Goal: Download file/media

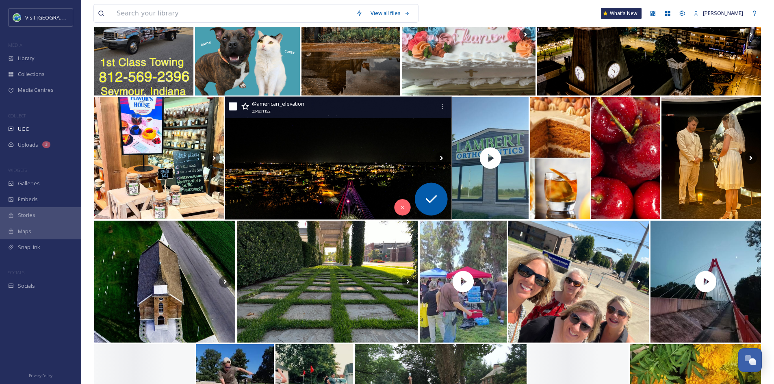
scroll to position [276, 0]
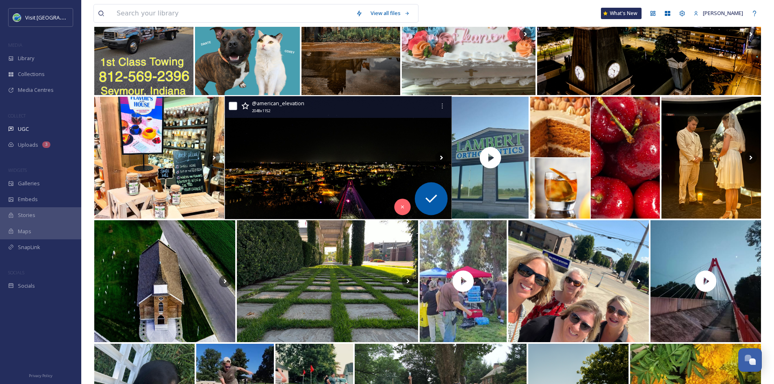
click at [322, 159] on img at bounding box center [338, 157] width 227 height 123
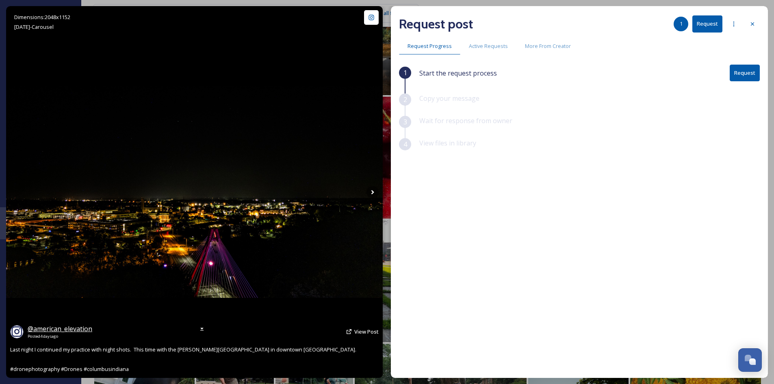
click at [78, 327] on span "@ american_elevation" at bounding box center [60, 328] width 65 height 9
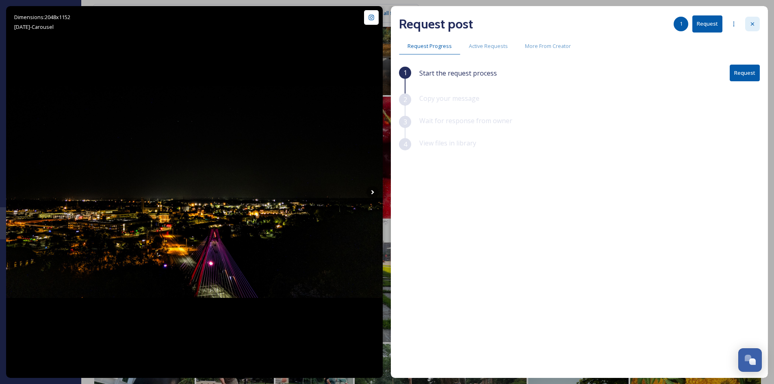
click at [756, 25] on div at bounding box center [752, 24] width 15 height 15
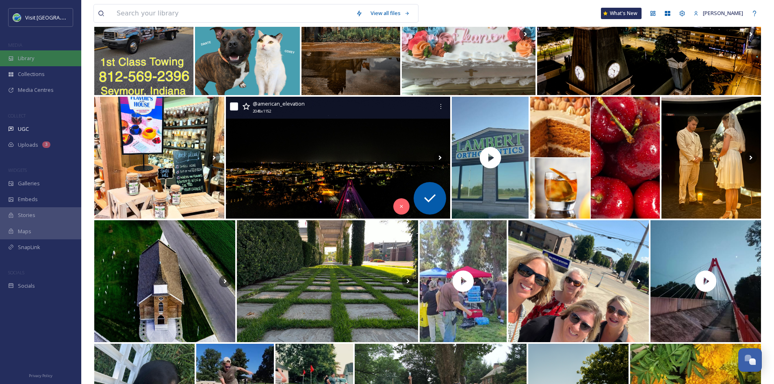
click at [32, 60] on span "Library" at bounding box center [26, 58] width 16 height 8
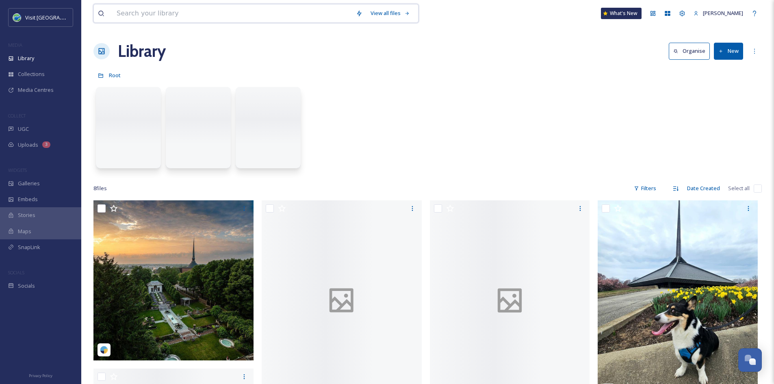
click at [160, 14] on input at bounding box center [232, 13] width 239 height 18
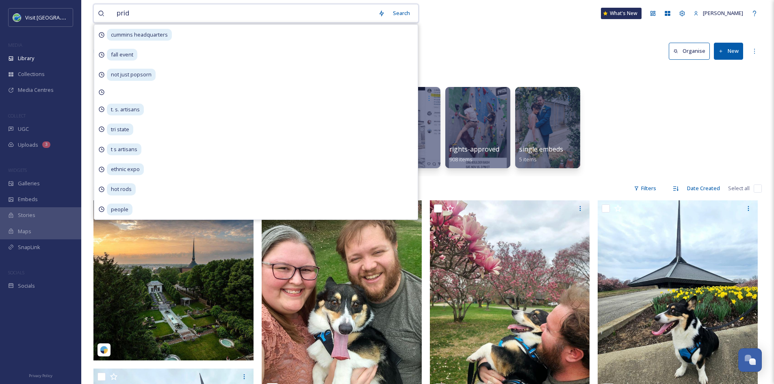
type input "pride"
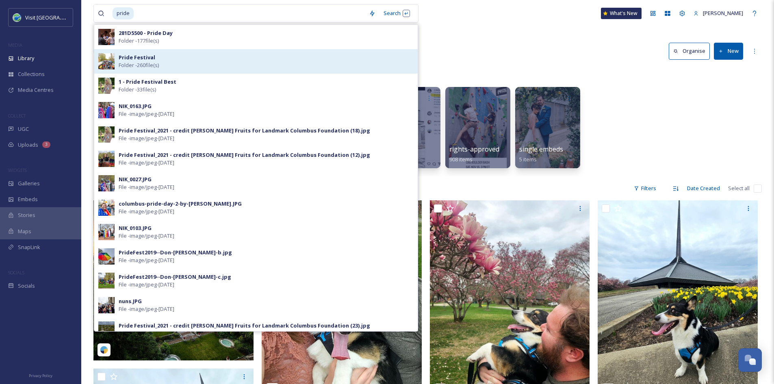
click at [170, 56] on div "Pride Festival Folder - 260 file(s)" at bounding box center [266, 61] width 295 height 15
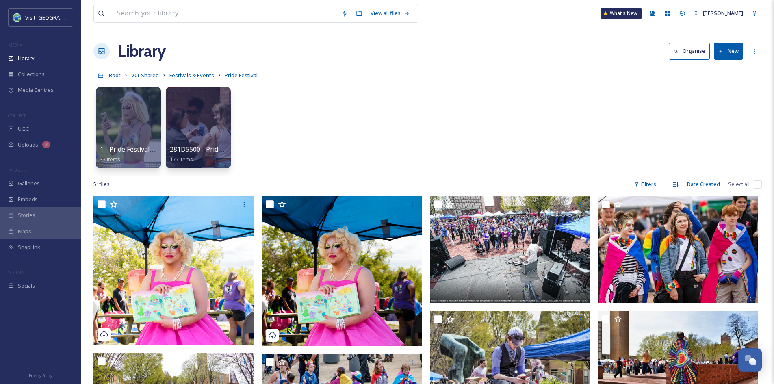
click at [330, 156] on div "1 - Pride Festival Best 33 items 281D5500 - Pride Day 177 items" at bounding box center [427, 129] width 668 height 93
click at [147, 122] on div at bounding box center [128, 127] width 66 height 83
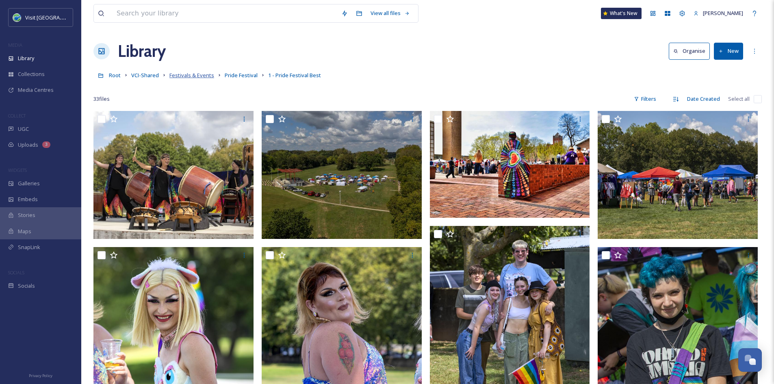
click at [197, 73] on span "Festivals & Events" at bounding box center [191, 75] width 45 height 7
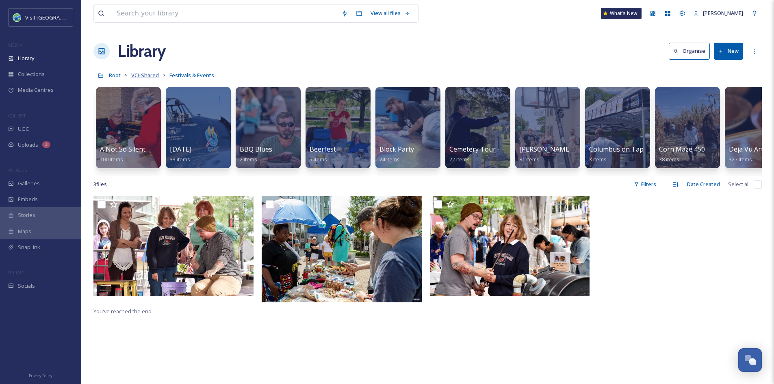
click at [144, 76] on span "VCI-Shared" at bounding box center [145, 75] width 28 height 7
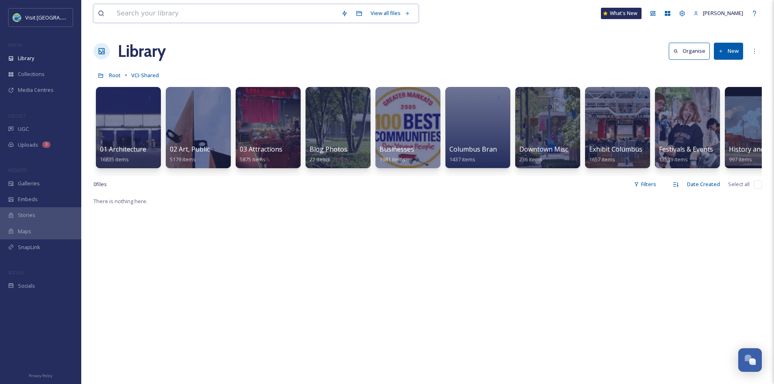
click at [209, 13] on input at bounding box center [225, 13] width 225 height 18
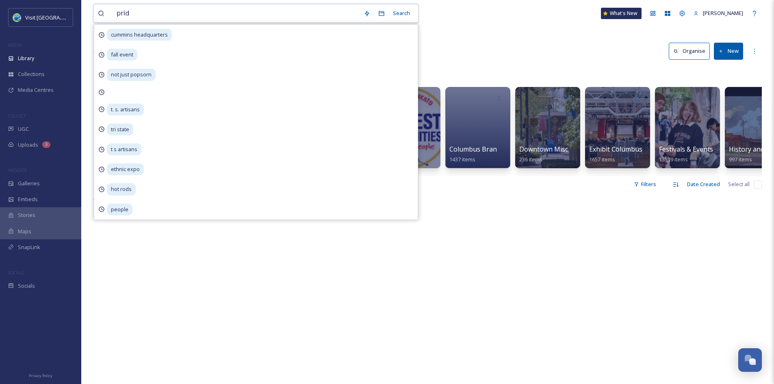
type input "pride"
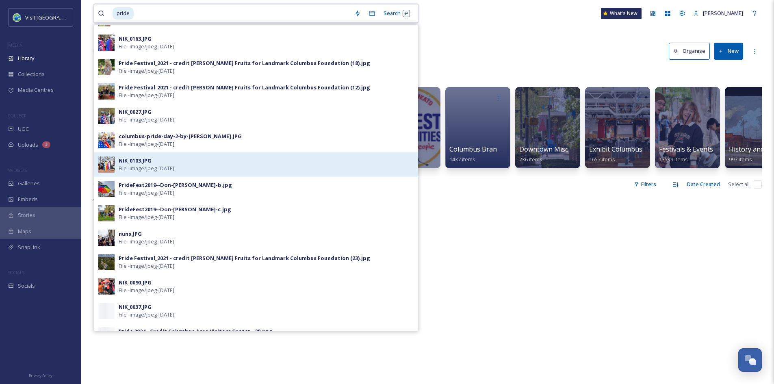
scroll to position [74, 0]
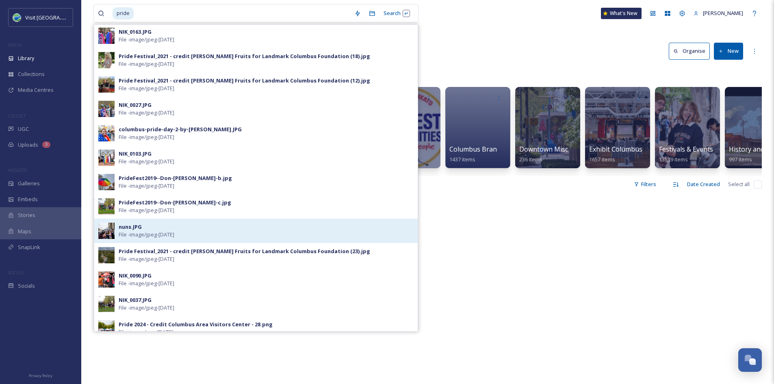
click at [156, 229] on div "nuns.JPG File - image/jpeg - [DATE]" at bounding box center [266, 230] width 295 height 15
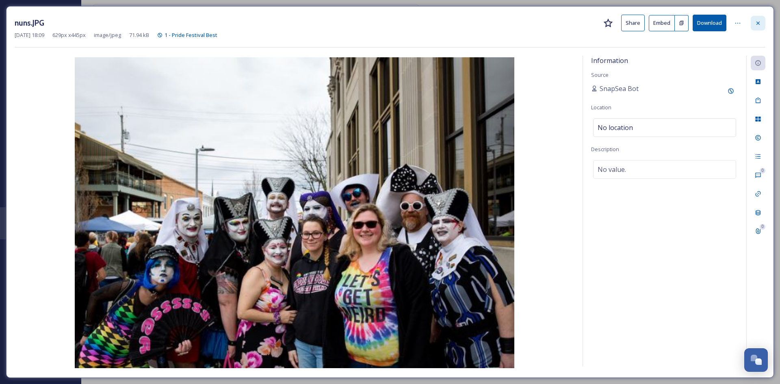
click at [759, 23] on icon at bounding box center [758, 23] width 7 height 7
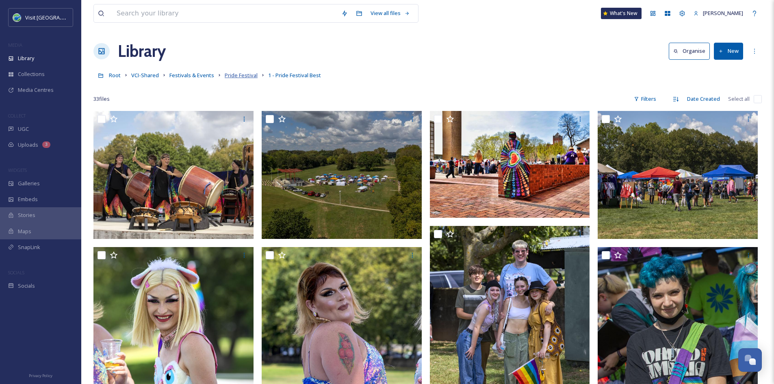
click at [241, 77] on span "Pride Festival" at bounding box center [241, 75] width 33 height 7
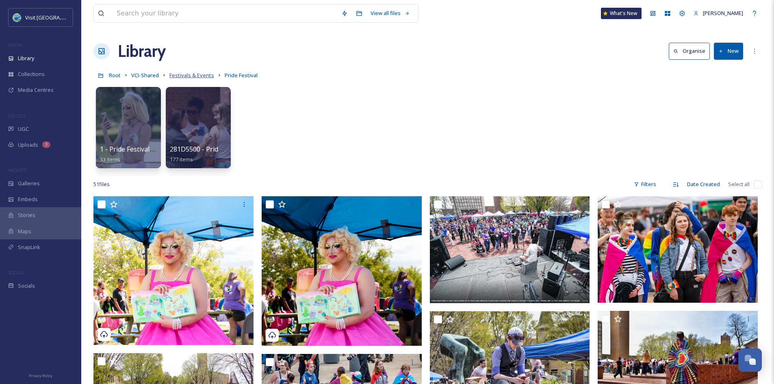
click at [180, 72] on span "Festivals & Events" at bounding box center [191, 75] width 45 height 7
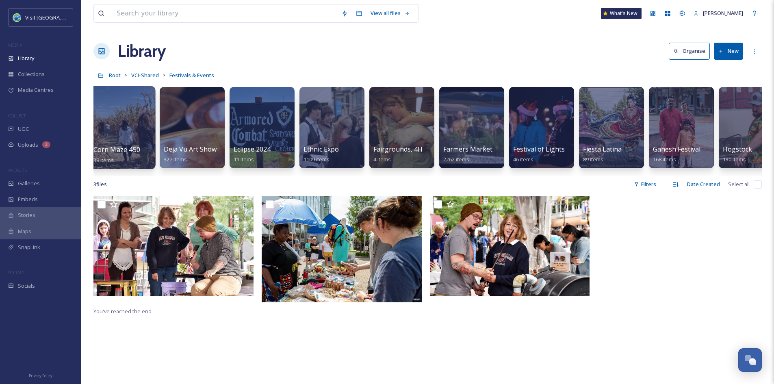
scroll to position [0, 566]
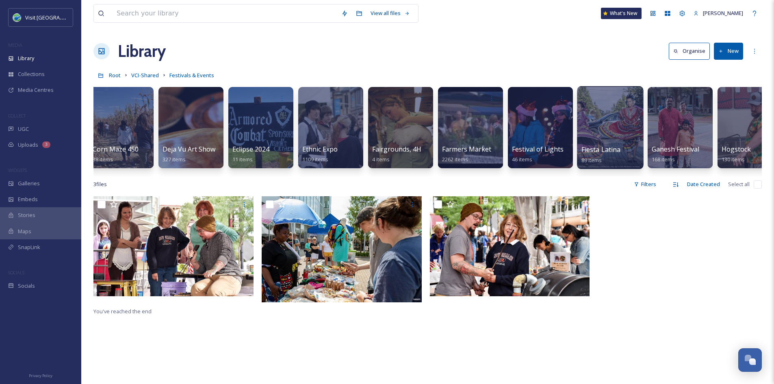
click at [619, 133] on div at bounding box center [610, 127] width 66 height 83
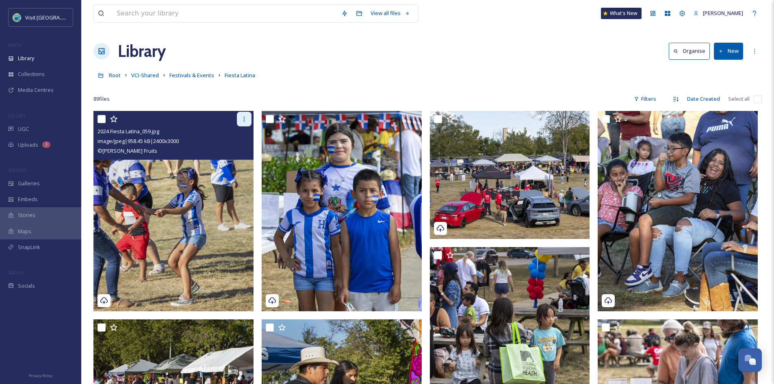
click at [245, 119] on icon at bounding box center [244, 119] width 7 height 7
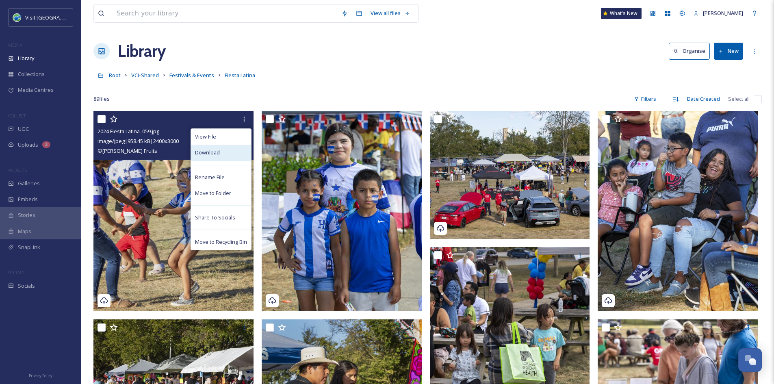
click at [223, 152] on div "Download" at bounding box center [221, 153] width 60 height 16
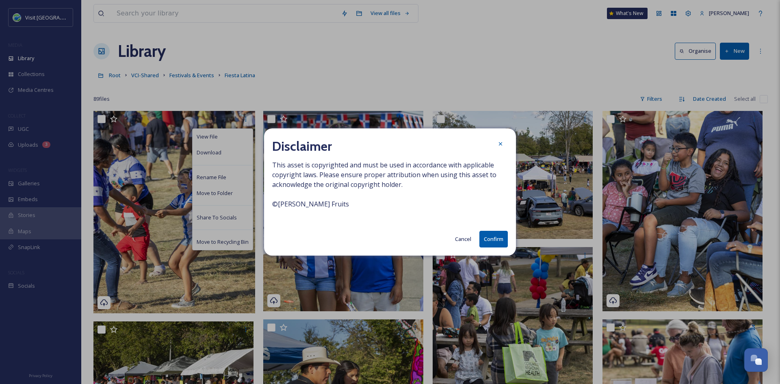
click at [499, 236] on button "Confirm" at bounding box center [493, 239] width 28 height 17
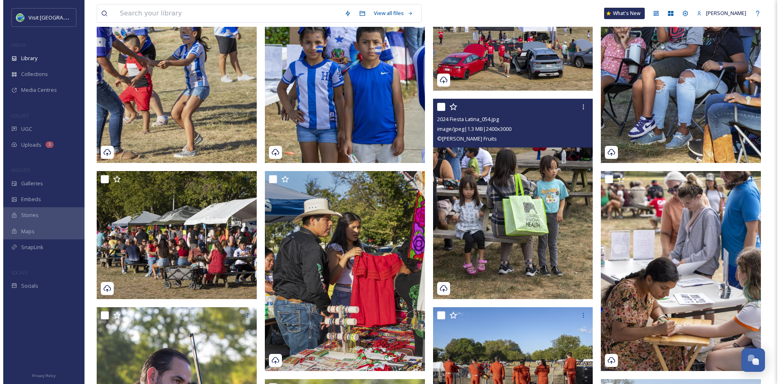
scroll to position [149, 0]
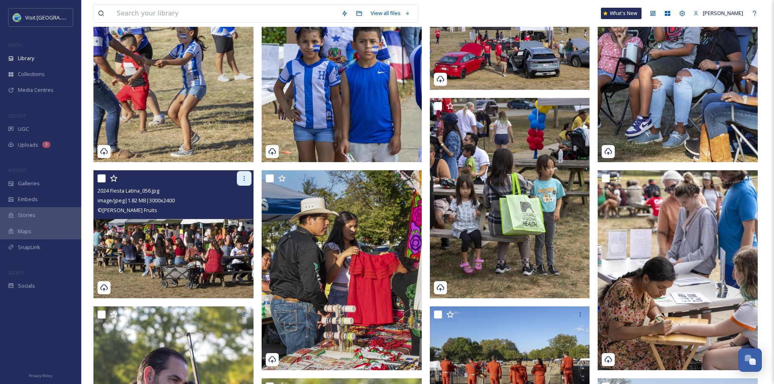
click at [241, 181] on icon at bounding box center [244, 178] width 7 height 7
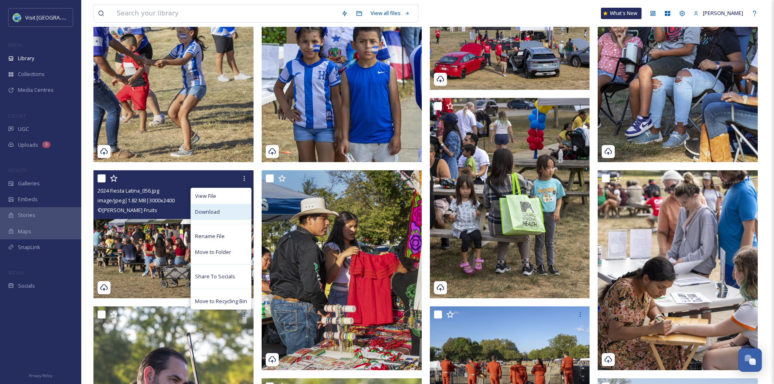
click at [210, 208] on span "Download" at bounding box center [207, 212] width 25 height 8
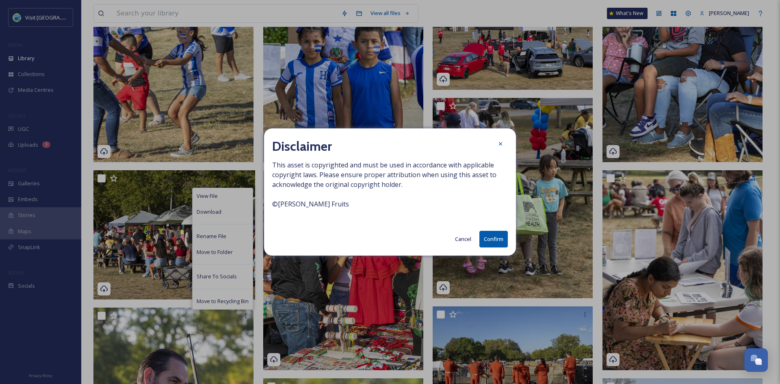
click at [494, 239] on button "Confirm" at bounding box center [493, 239] width 28 height 17
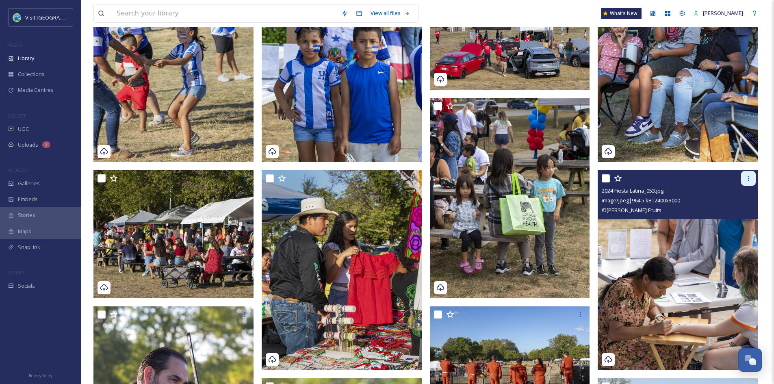
click at [749, 176] on icon at bounding box center [748, 178] width 7 height 7
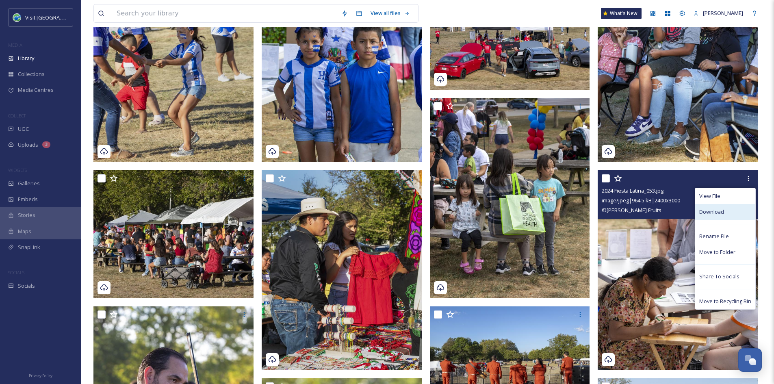
click at [713, 212] on span "Download" at bounding box center [711, 212] width 25 height 8
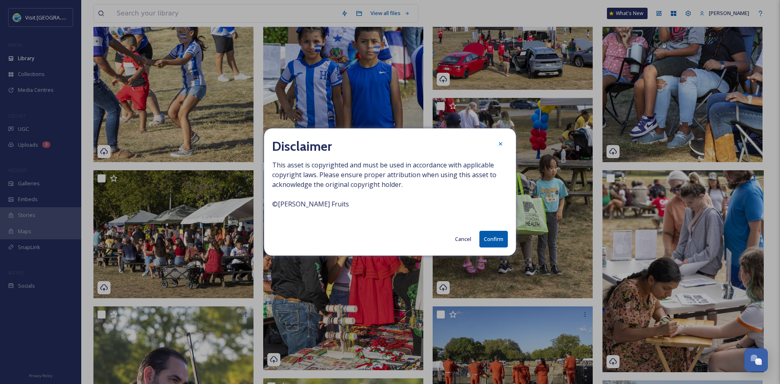
click at [488, 241] on button "Confirm" at bounding box center [493, 239] width 28 height 17
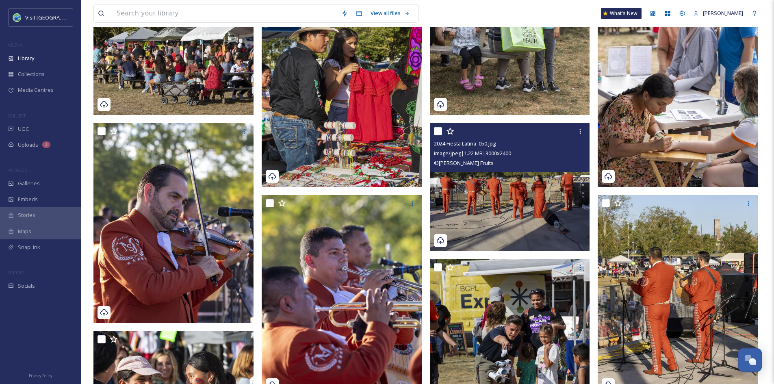
scroll to position [333, 0]
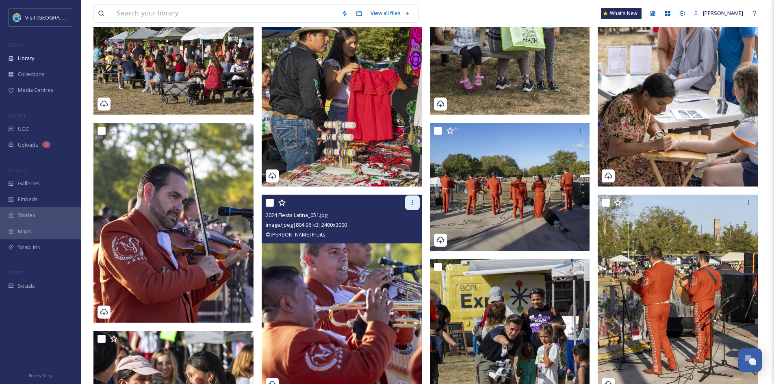
click at [412, 203] on icon at bounding box center [412, 203] width 7 height 7
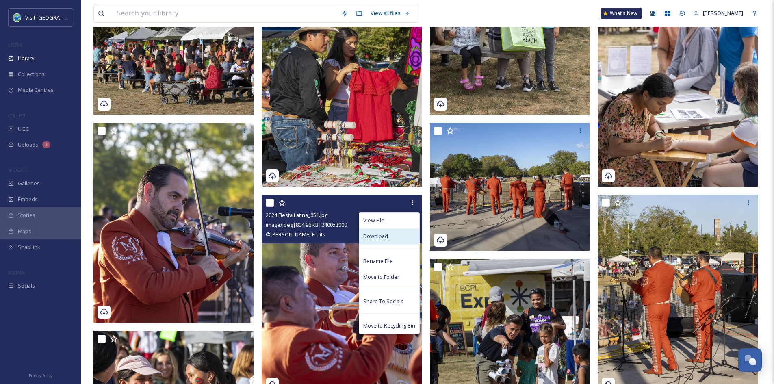
click at [393, 239] on div "Download" at bounding box center [389, 236] width 60 height 16
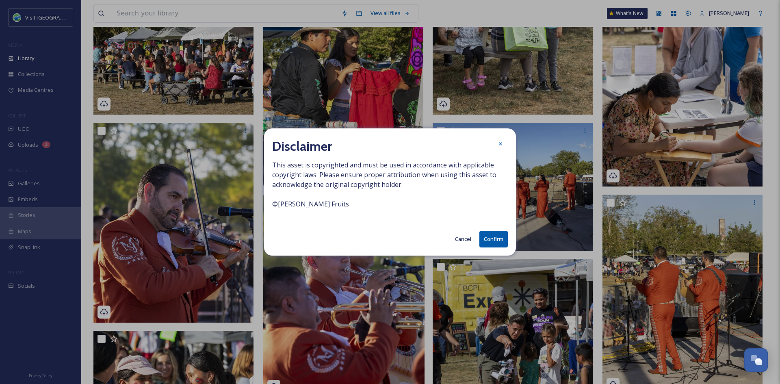
click at [489, 240] on button "Confirm" at bounding box center [493, 239] width 28 height 17
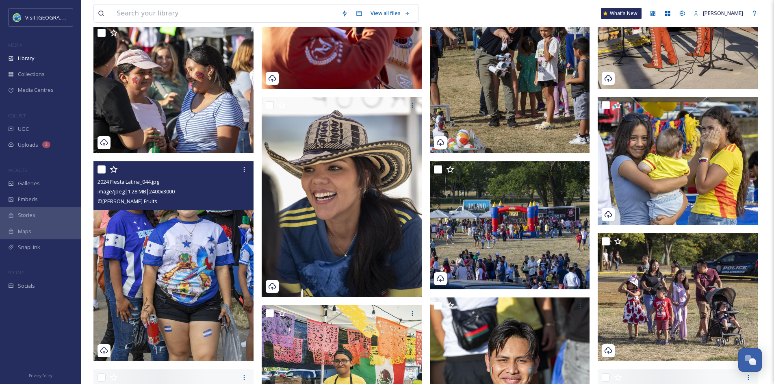
scroll to position [639, 0]
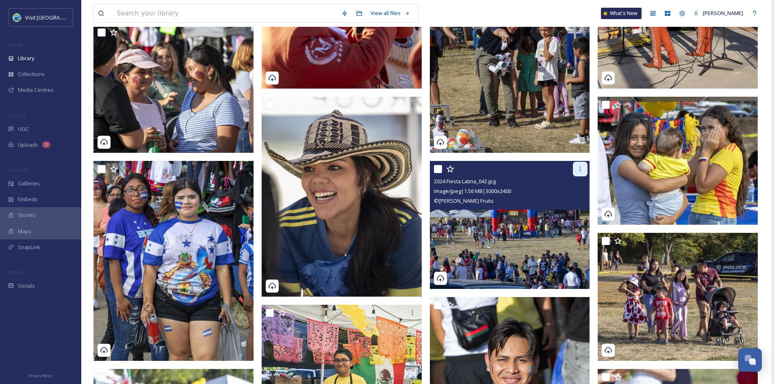
click at [581, 168] on icon at bounding box center [580, 169] width 7 height 7
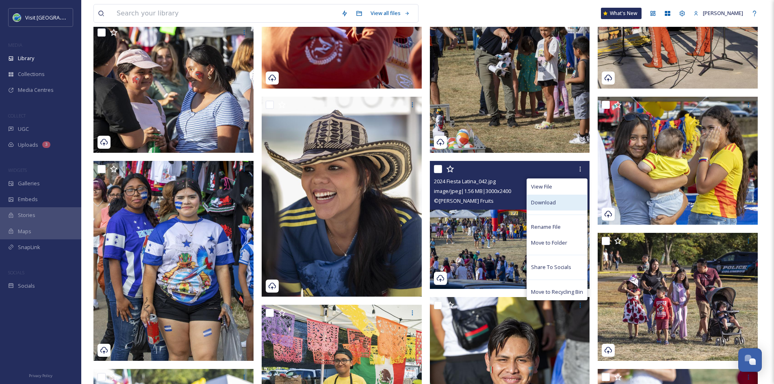
click at [554, 203] on span "Download" at bounding box center [543, 203] width 25 height 8
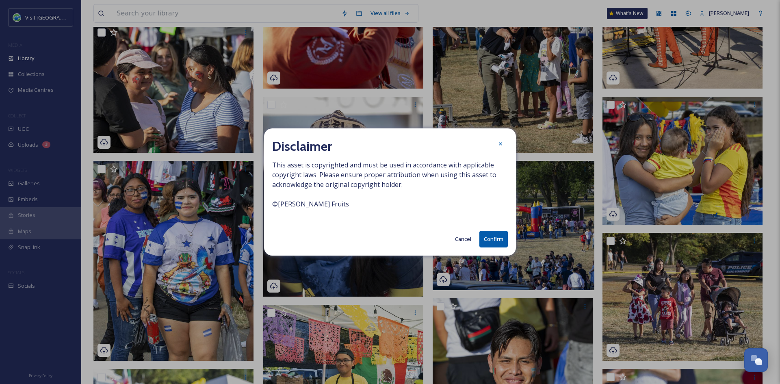
click at [491, 239] on button "Confirm" at bounding box center [493, 239] width 28 height 17
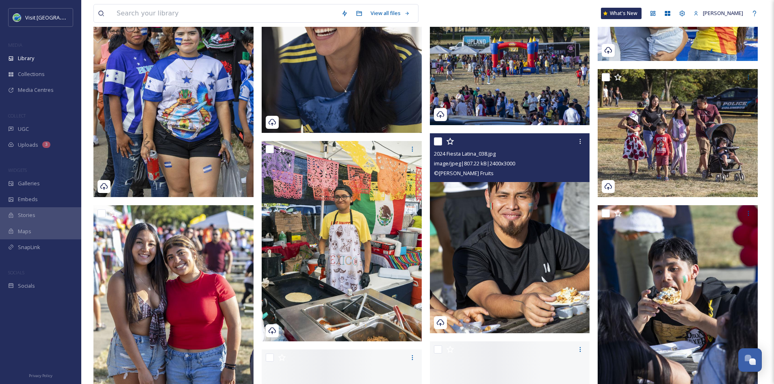
scroll to position [807, 0]
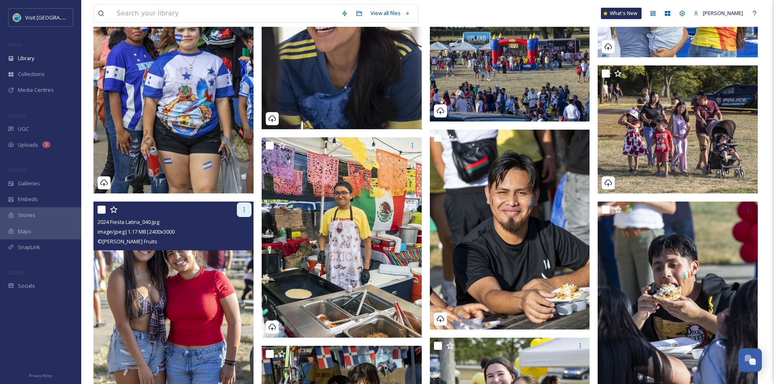
click at [245, 207] on icon at bounding box center [244, 209] width 7 height 7
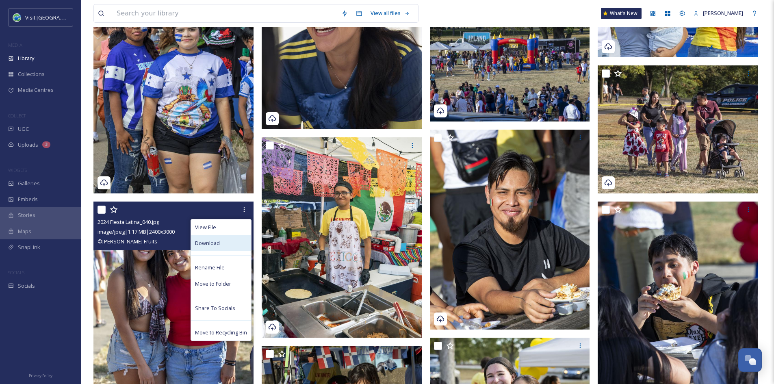
click at [219, 243] on span "Download" at bounding box center [207, 243] width 25 height 8
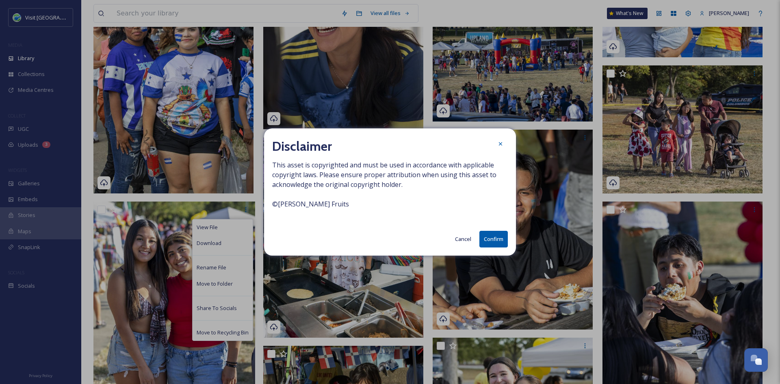
click at [486, 243] on button "Confirm" at bounding box center [493, 239] width 28 height 17
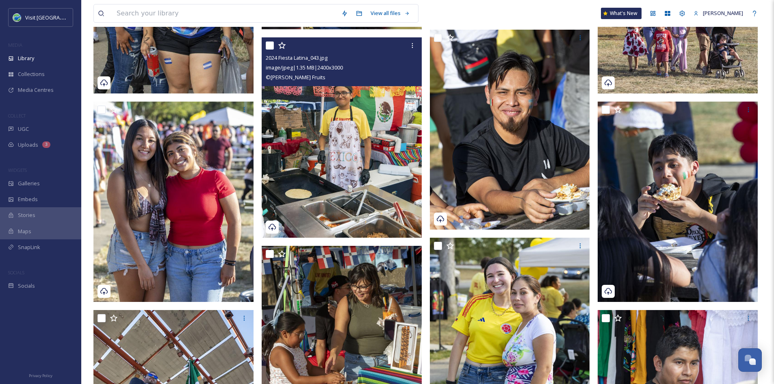
scroll to position [906, 0]
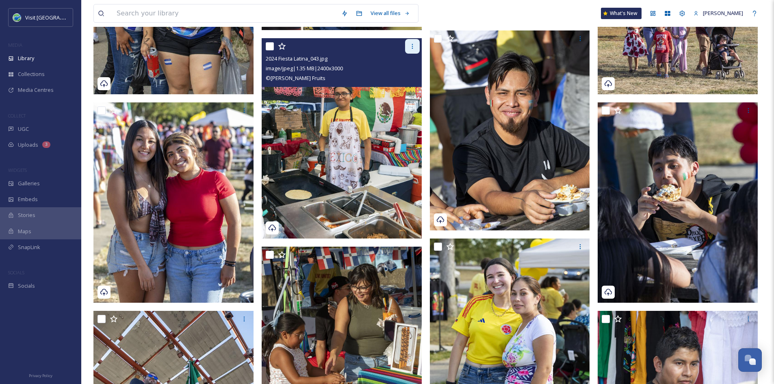
click at [408, 50] on div at bounding box center [412, 46] width 15 height 15
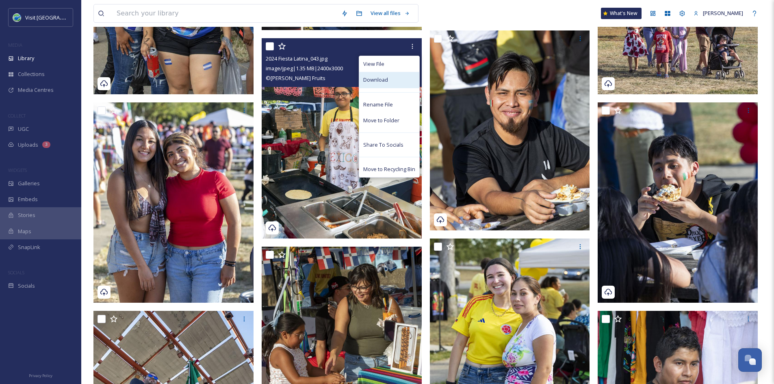
click at [392, 80] on div "Download" at bounding box center [389, 80] width 60 height 16
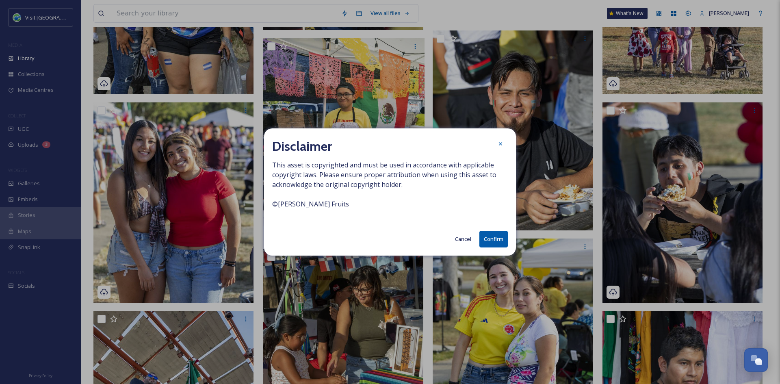
click at [494, 233] on button "Confirm" at bounding box center [493, 239] width 28 height 17
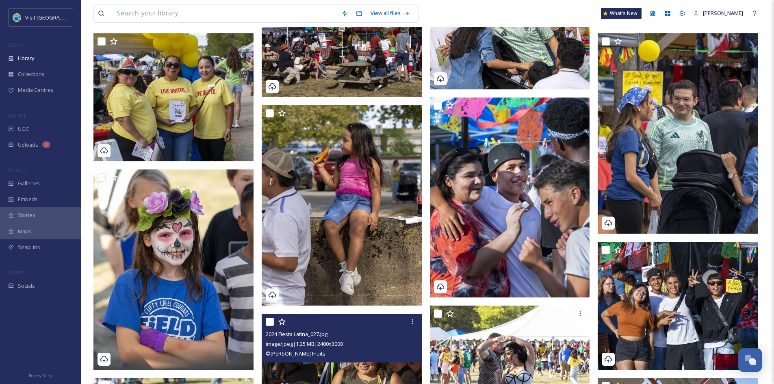
scroll to position [1391, 0]
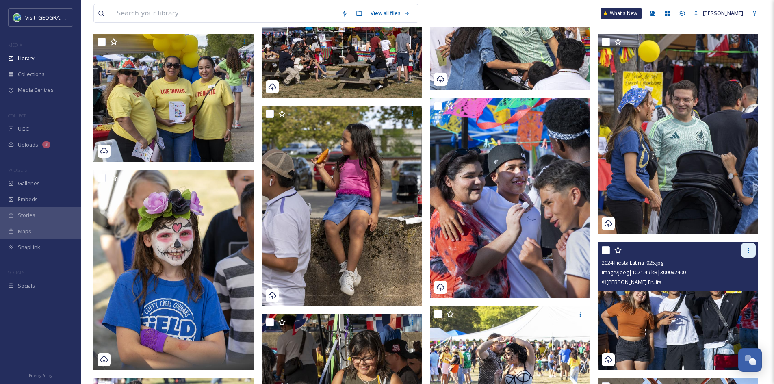
click at [749, 251] on icon at bounding box center [748, 250] width 7 height 7
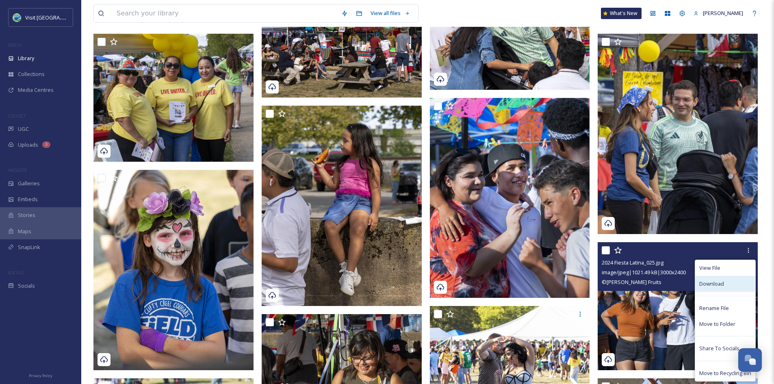
click at [729, 286] on div "Download" at bounding box center [725, 284] width 60 height 16
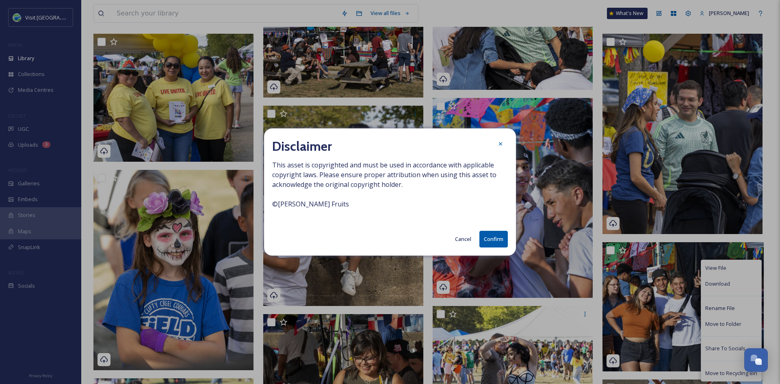
click at [495, 240] on button "Confirm" at bounding box center [493, 239] width 28 height 17
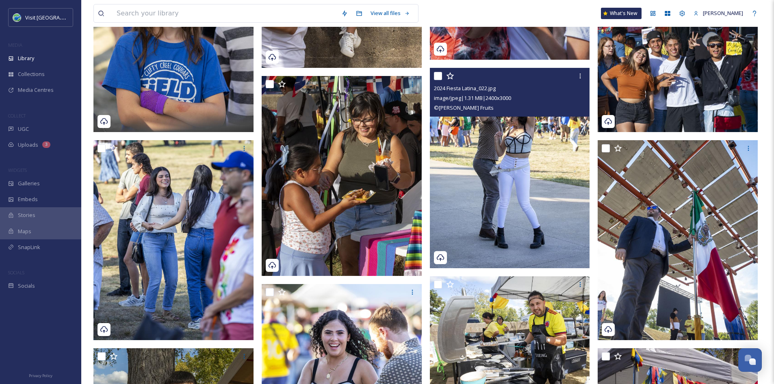
scroll to position [1630, 0]
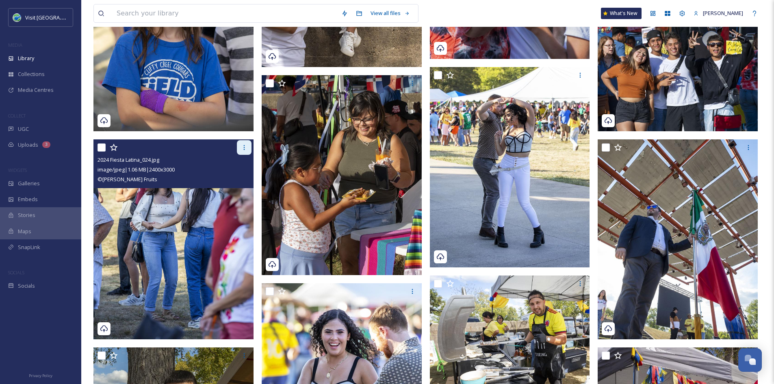
click at [242, 146] on icon at bounding box center [244, 147] width 7 height 7
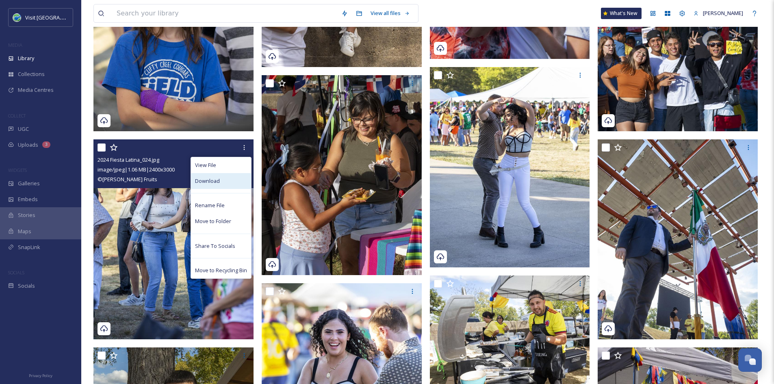
click at [233, 181] on div "Download" at bounding box center [221, 181] width 60 height 16
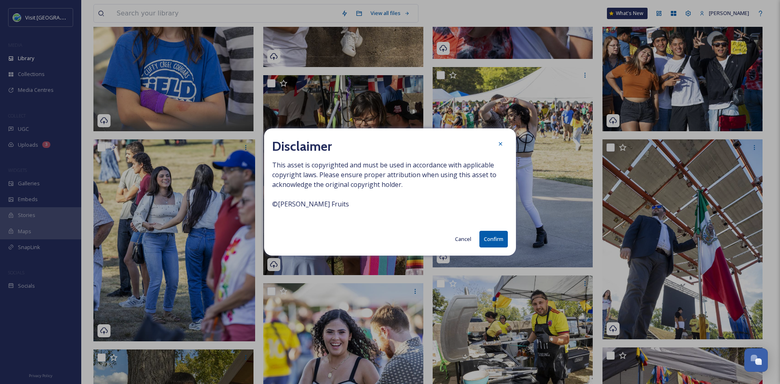
click at [488, 238] on button "Confirm" at bounding box center [493, 239] width 28 height 17
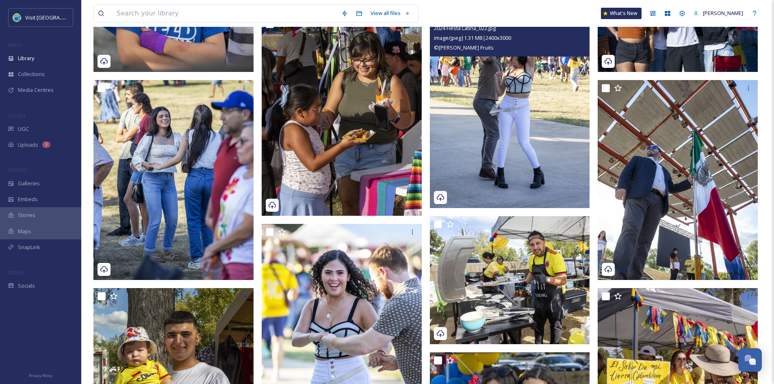
scroll to position [1688, 0]
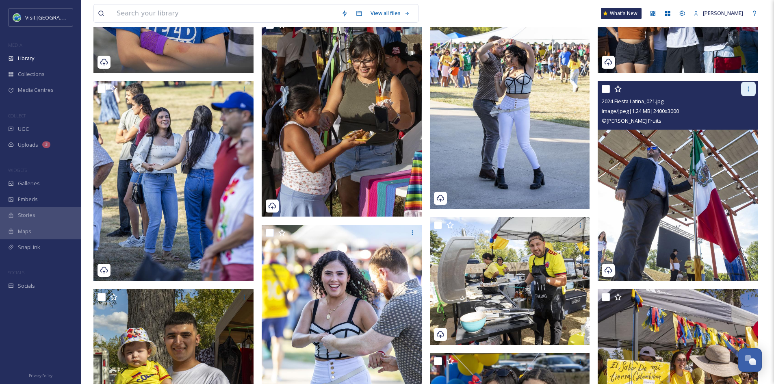
click at [748, 87] on icon at bounding box center [748, 89] width 7 height 7
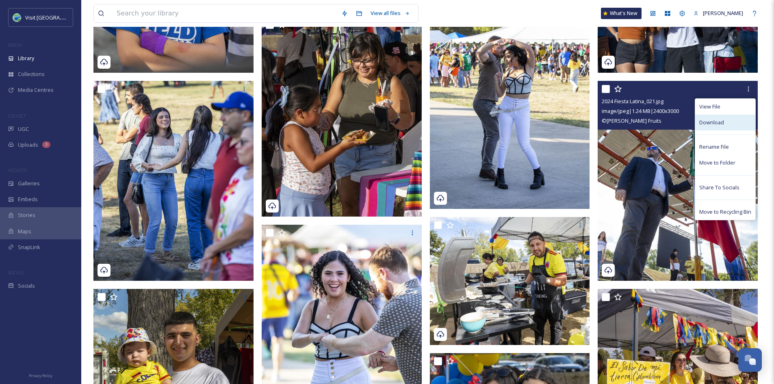
click at [722, 122] on span "Download" at bounding box center [711, 123] width 25 height 8
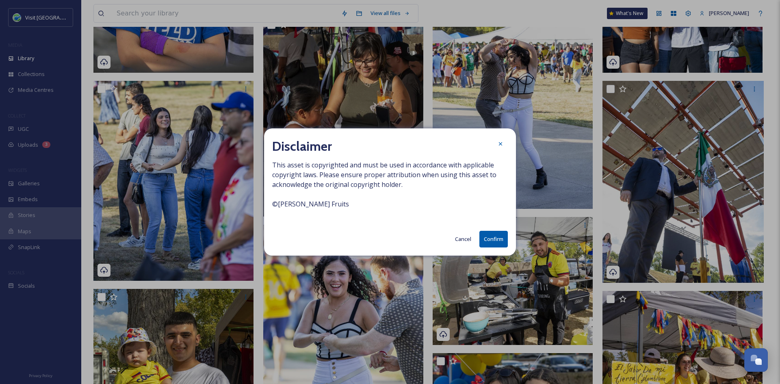
click at [489, 239] on button "Confirm" at bounding box center [493, 239] width 28 height 17
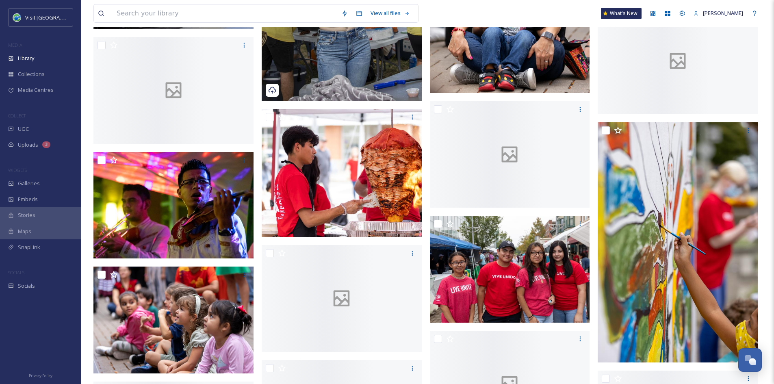
scroll to position [2985, 0]
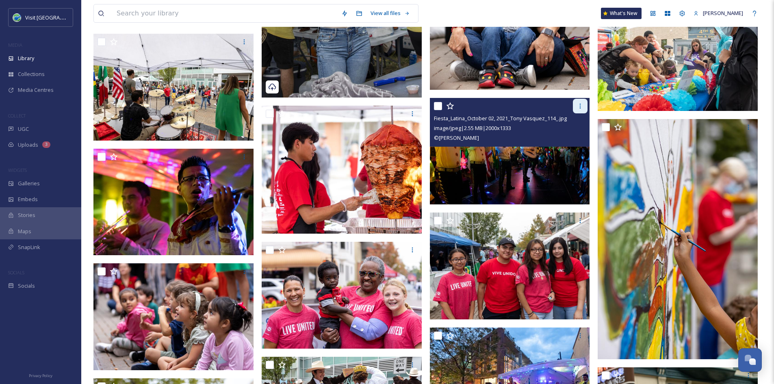
click at [580, 106] on icon at bounding box center [580, 106] width 1 height 5
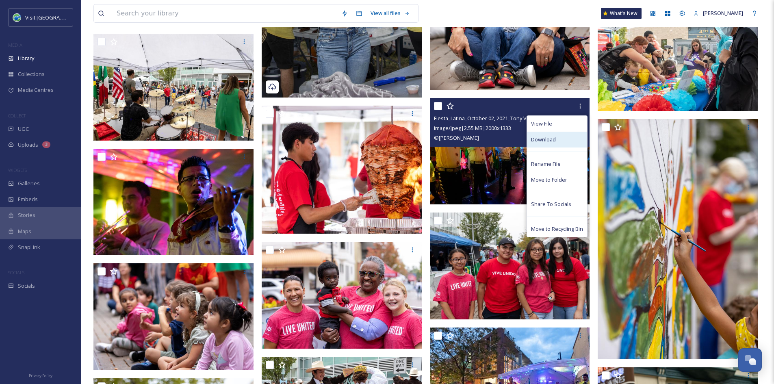
click at [538, 144] on div "Download" at bounding box center [557, 140] width 60 height 16
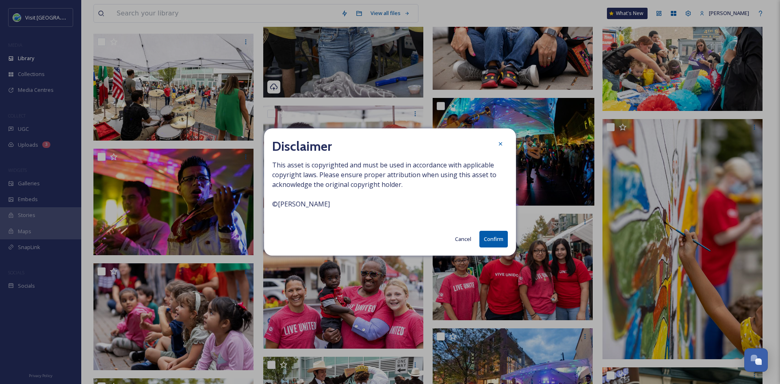
click at [492, 240] on button "Confirm" at bounding box center [493, 239] width 28 height 17
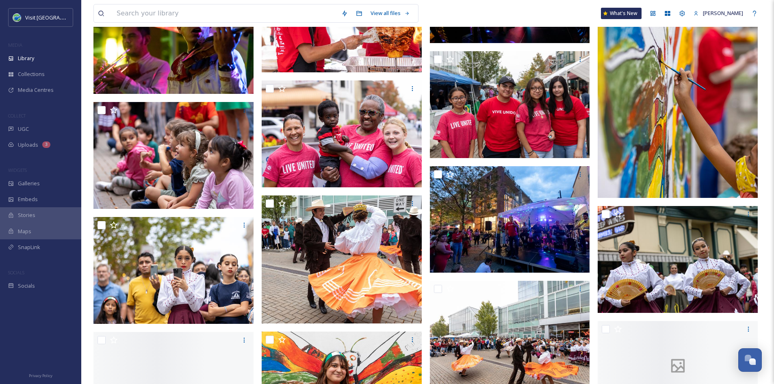
scroll to position [3158, 0]
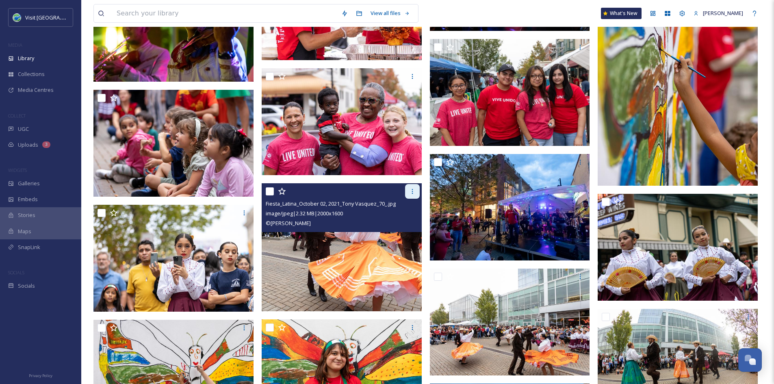
click at [416, 191] on div at bounding box center [412, 191] width 15 height 15
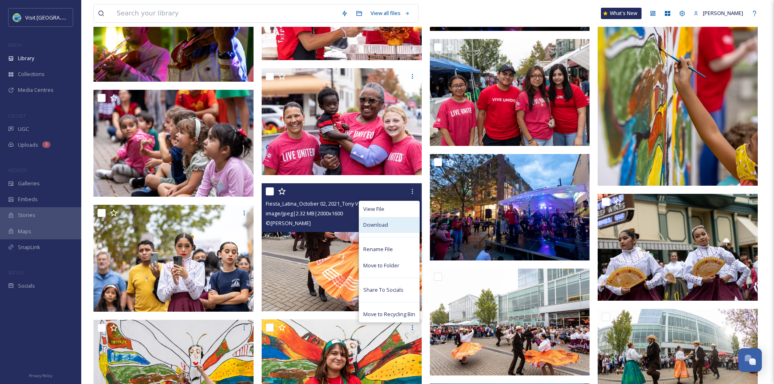
click at [391, 224] on div "Download" at bounding box center [389, 225] width 60 height 16
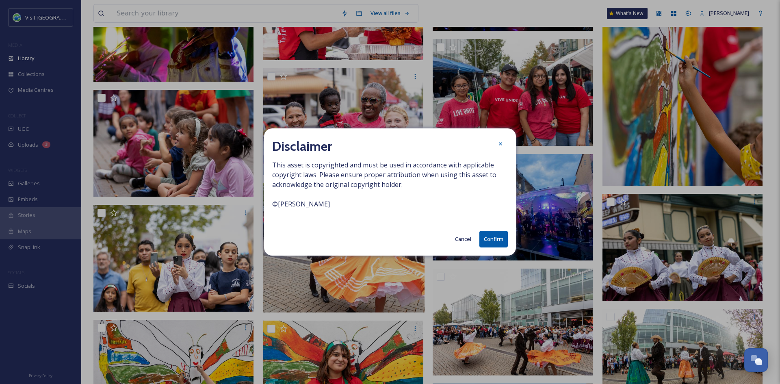
click at [466, 236] on button "Cancel" at bounding box center [463, 239] width 24 height 16
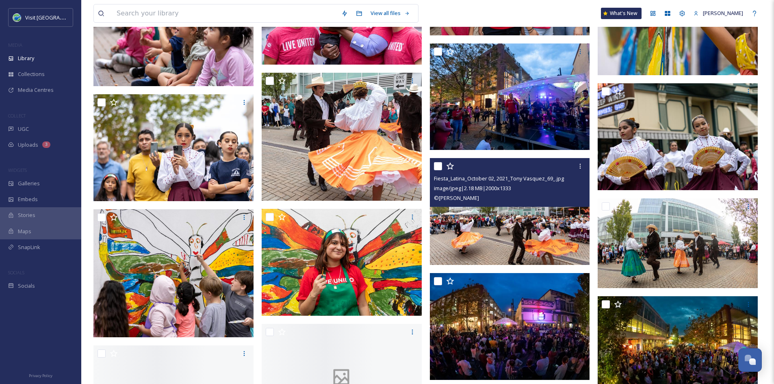
scroll to position [3269, 0]
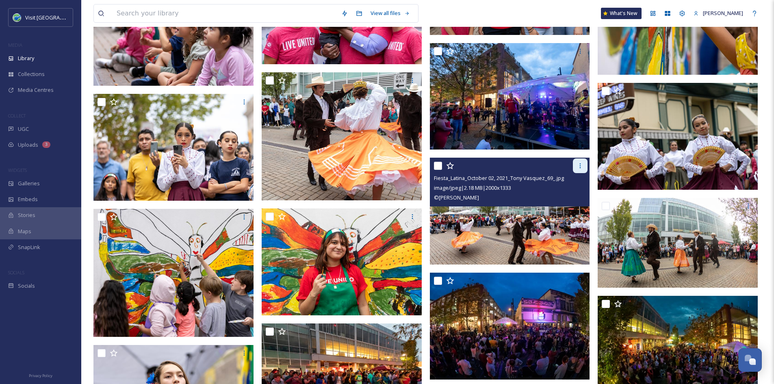
click at [579, 166] on icon at bounding box center [580, 166] width 7 height 7
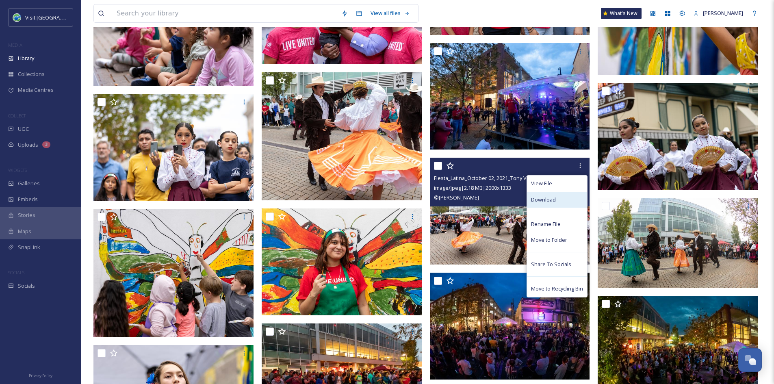
click at [534, 202] on span "Download" at bounding box center [543, 200] width 25 height 8
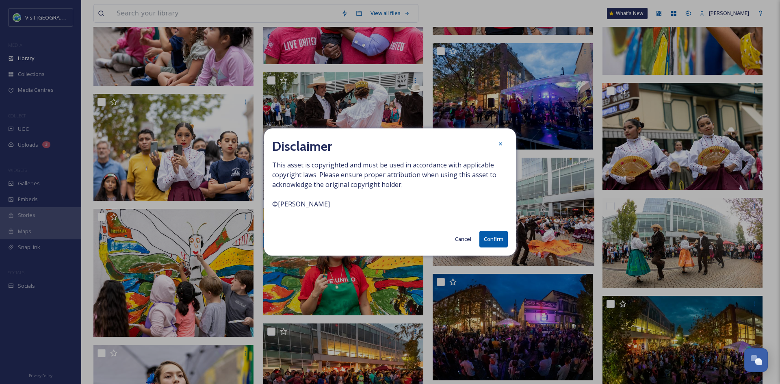
click at [490, 242] on button "Confirm" at bounding box center [493, 239] width 28 height 17
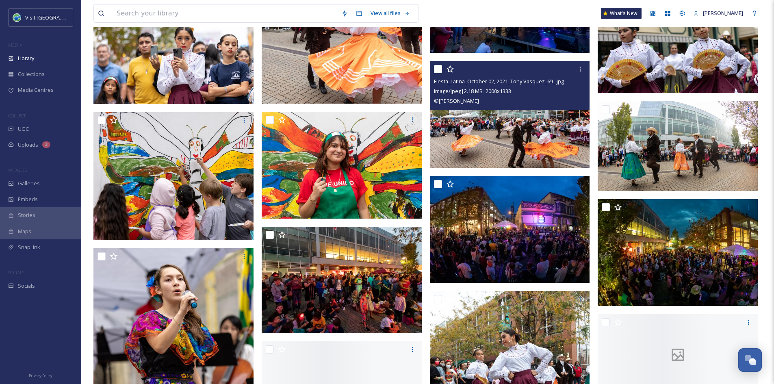
scroll to position [3367, 0]
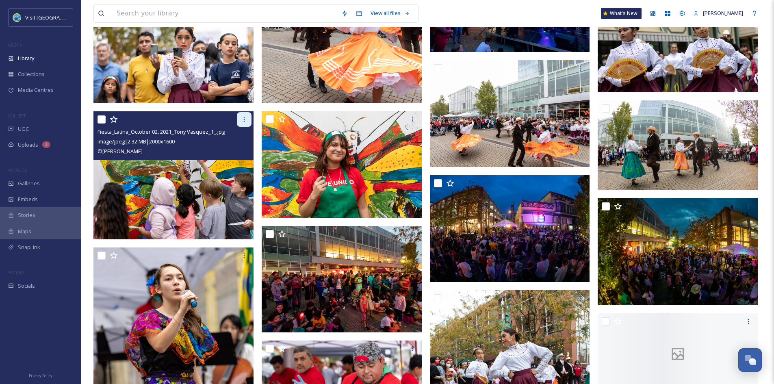
click at [245, 118] on icon at bounding box center [244, 119] width 7 height 7
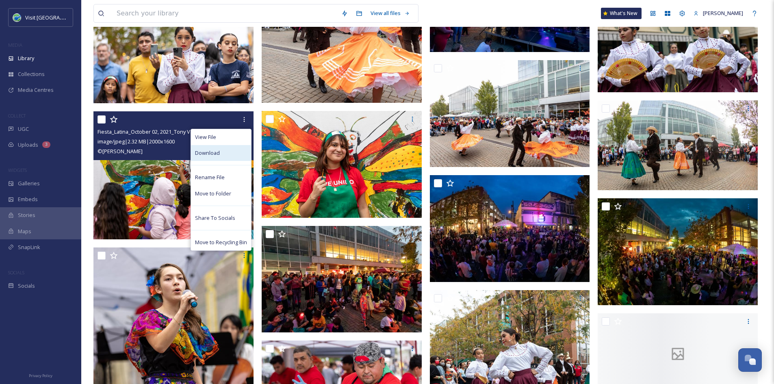
click at [235, 153] on div "Download" at bounding box center [221, 153] width 60 height 16
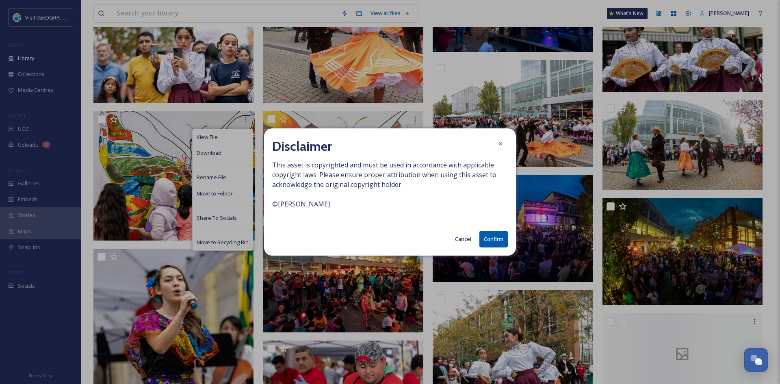
click at [494, 235] on button "Confirm" at bounding box center [493, 239] width 28 height 17
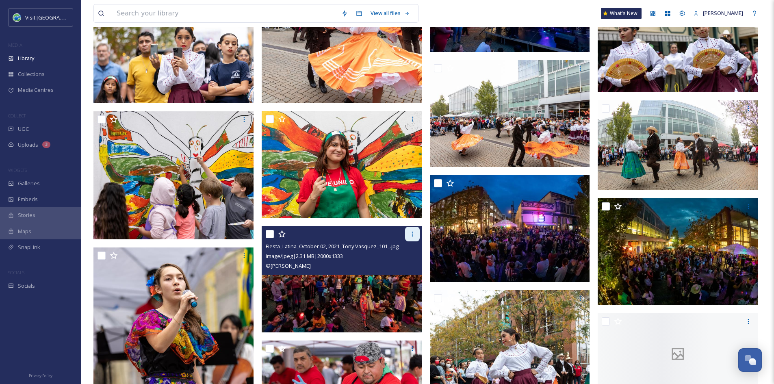
click at [413, 234] on icon at bounding box center [412, 234] width 7 height 7
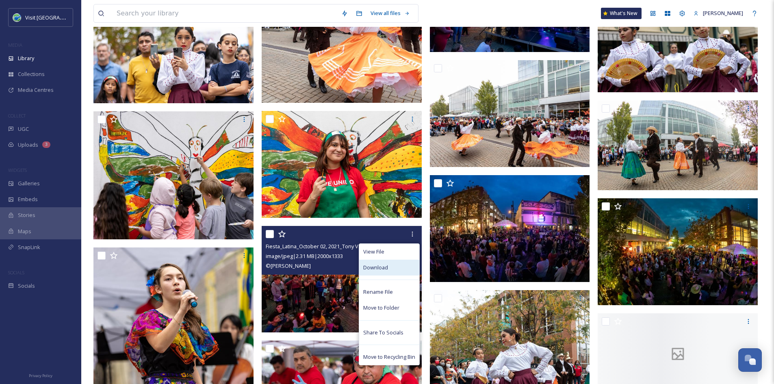
click at [395, 267] on div "Download" at bounding box center [389, 268] width 60 height 16
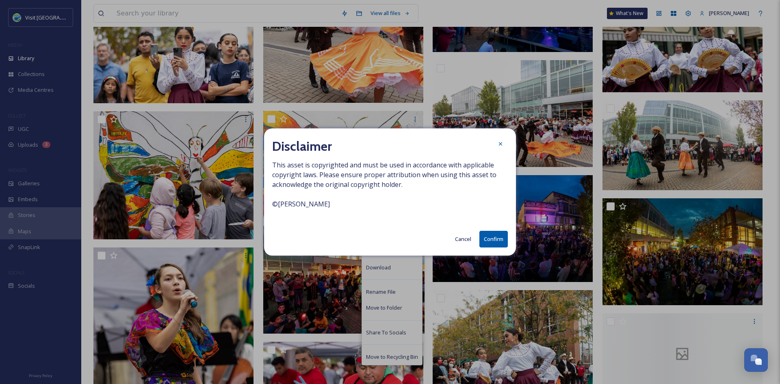
click at [490, 239] on button "Confirm" at bounding box center [493, 239] width 28 height 17
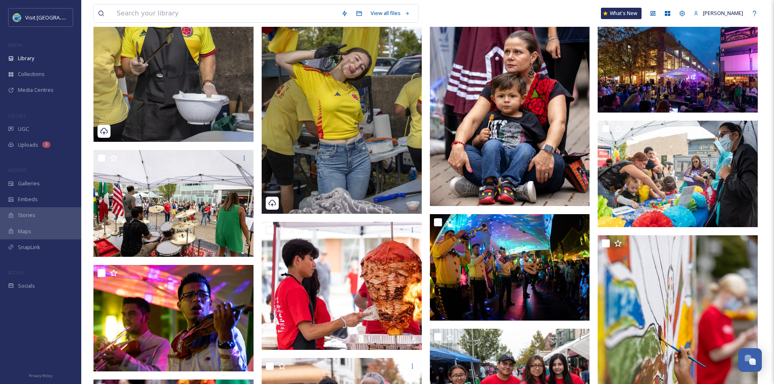
scroll to position [0, 0]
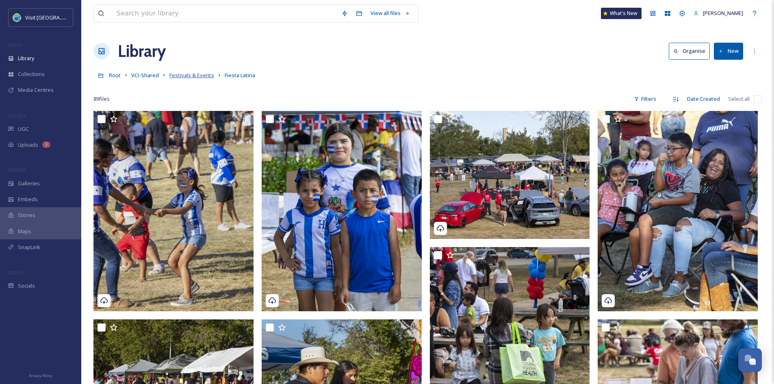
click at [193, 74] on span "Festivals & Events" at bounding box center [191, 75] width 45 height 7
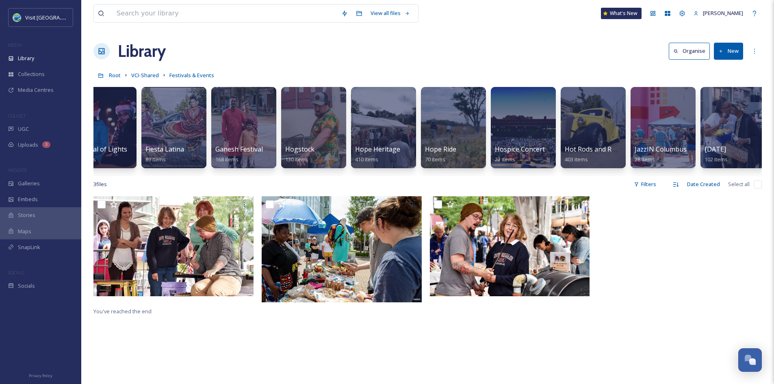
scroll to position [0, 1917]
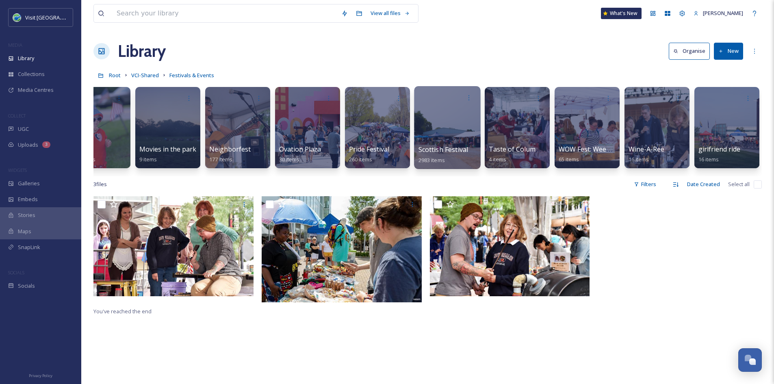
click at [438, 142] on div at bounding box center [447, 127] width 66 height 83
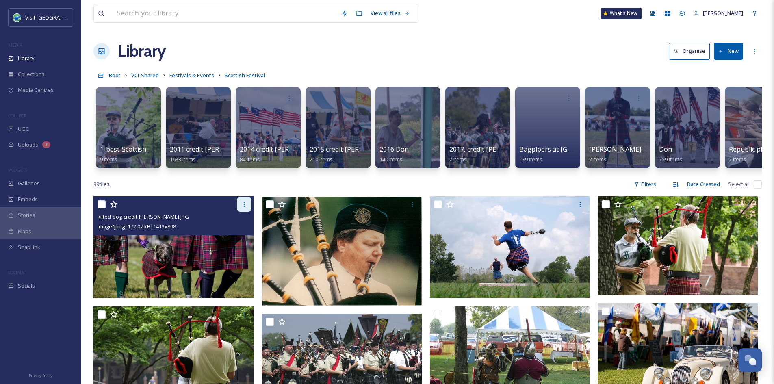
click at [245, 208] on icon at bounding box center [244, 204] width 7 height 7
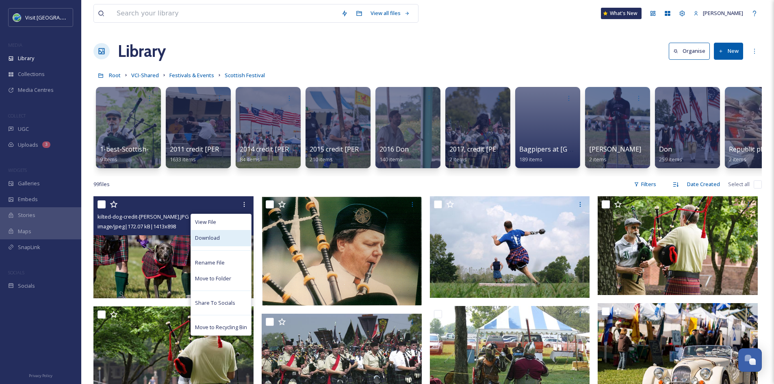
click at [208, 242] on span "Download" at bounding box center [207, 238] width 25 height 8
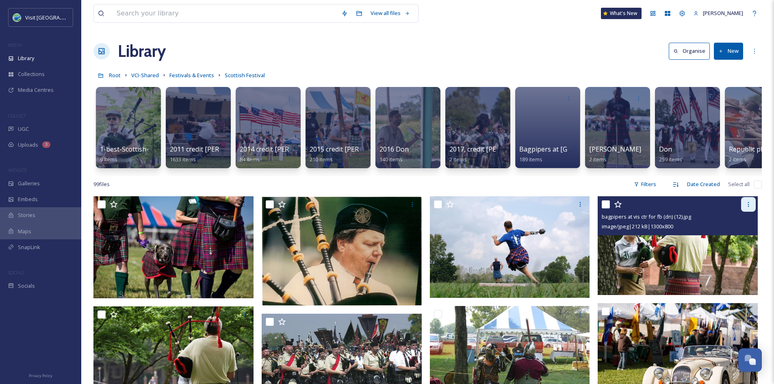
click at [748, 208] on icon at bounding box center [748, 204] width 7 height 7
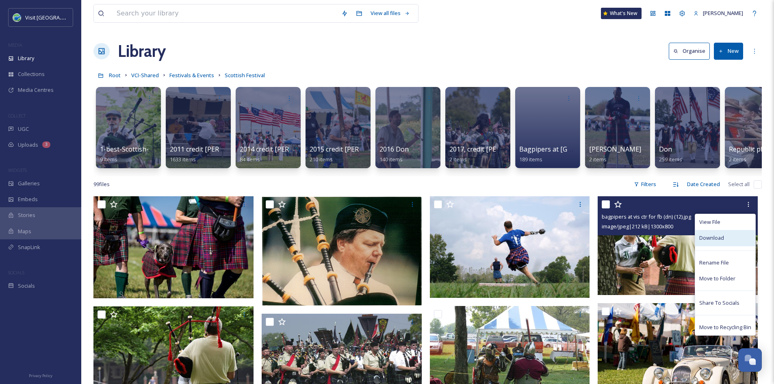
click at [719, 242] on span "Download" at bounding box center [711, 238] width 25 height 8
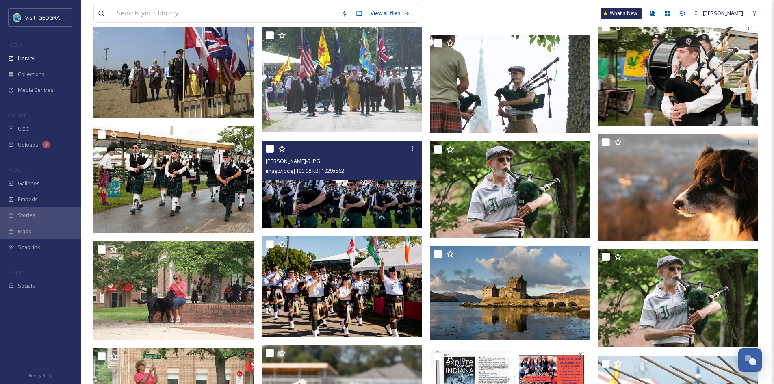
scroll to position [400, 0]
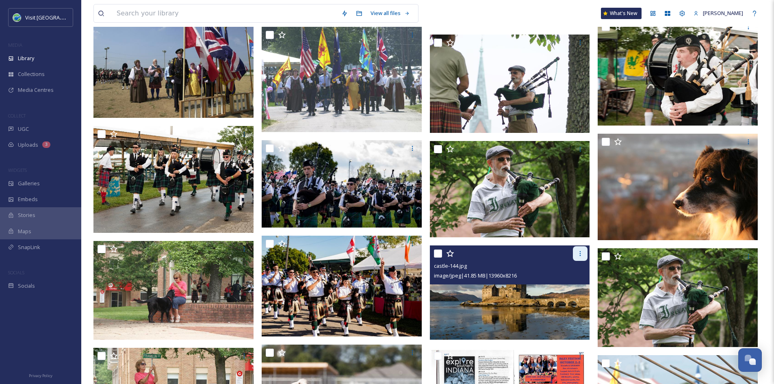
click at [579, 257] on icon at bounding box center [580, 253] width 7 height 7
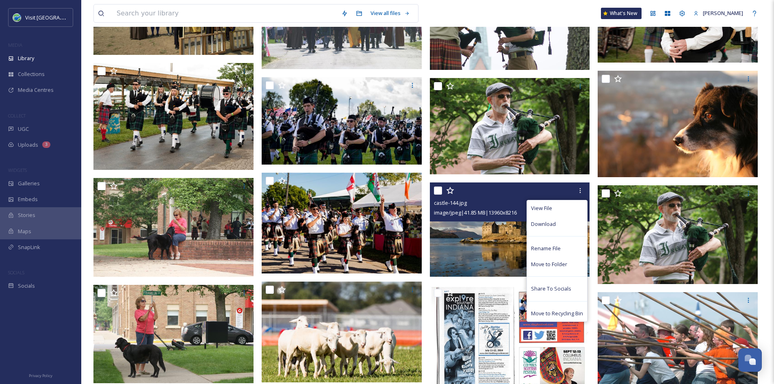
scroll to position [463, 0]
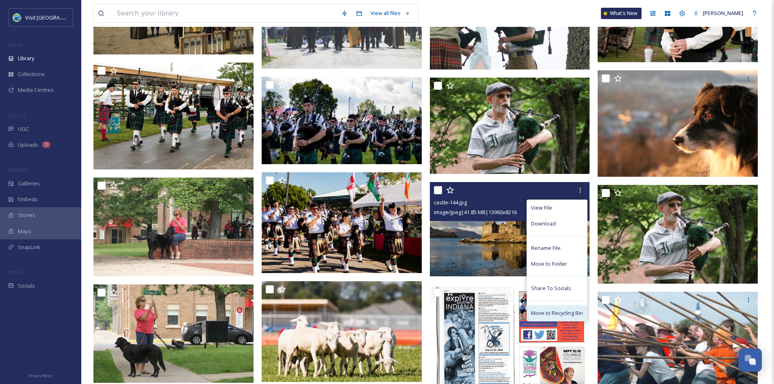
click at [556, 316] on span "Move to Recycling Bin" at bounding box center [557, 313] width 52 height 8
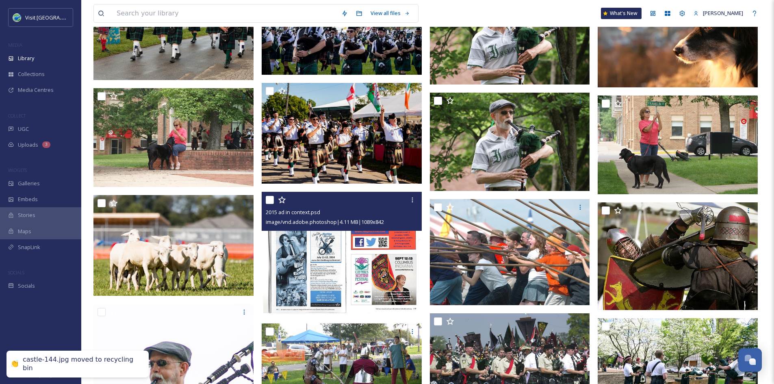
scroll to position [553, 0]
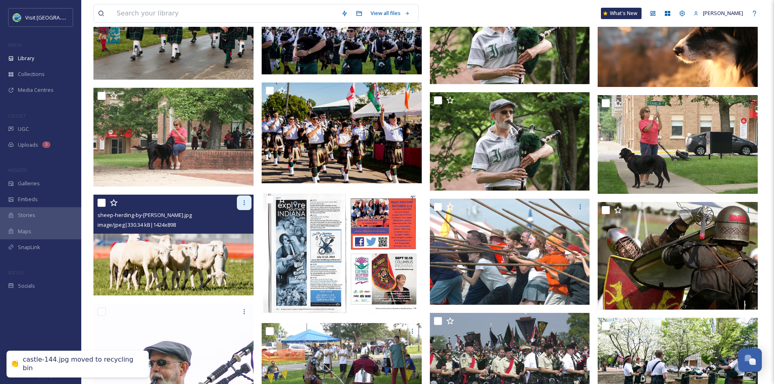
click at [244, 205] on icon at bounding box center [243, 202] width 1 height 5
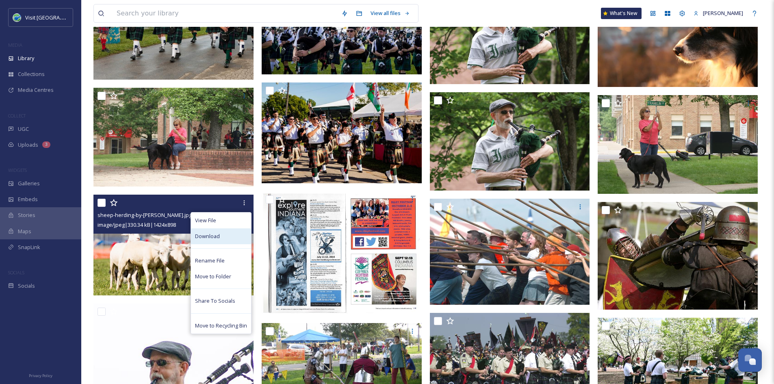
click at [218, 240] on span "Download" at bounding box center [207, 236] width 25 height 8
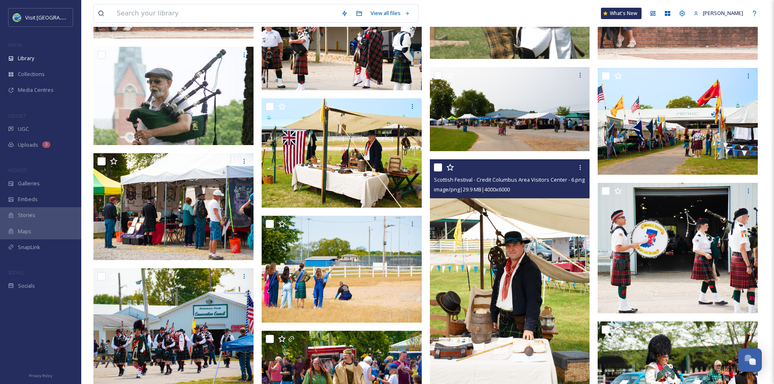
scroll to position [1961, 0]
click at [577, 170] on icon at bounding box center [580, 167] width 7 height 7
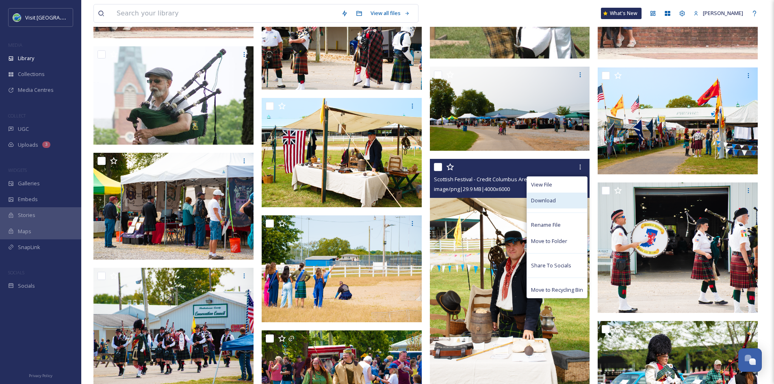
click at [549, 204] on span "Download" at bounding box center [543, 201] width 25 height 8
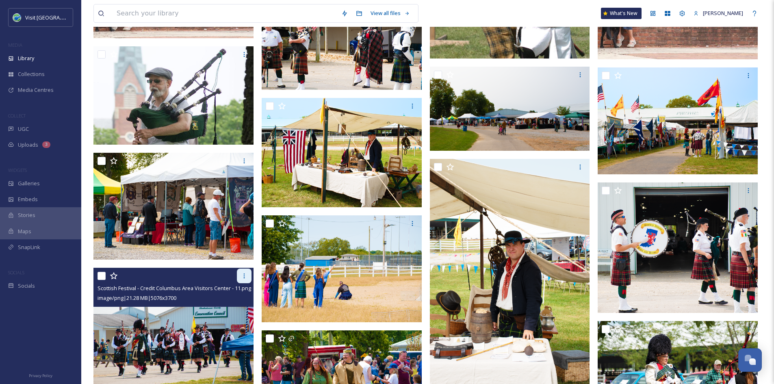
click at [247, 279] on icon at bounding box center [244, 276] width 7 height 7
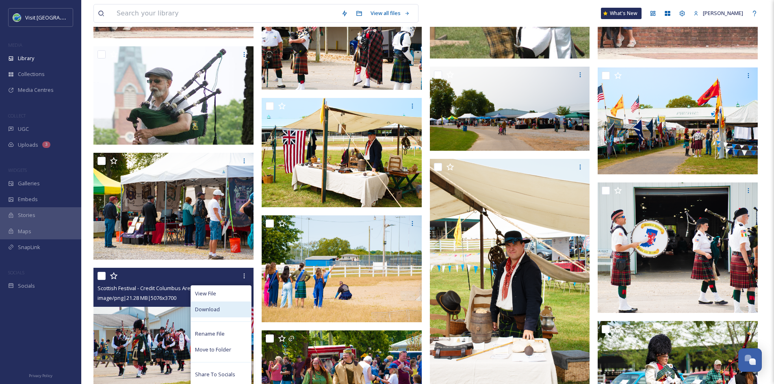
click at [223, 314] on div "Download" at bounding box center [221, 309] width 60 height 16
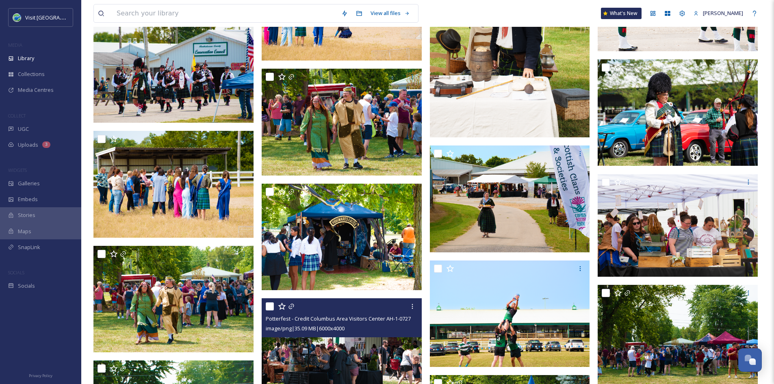
scroll to position [2223, 0]
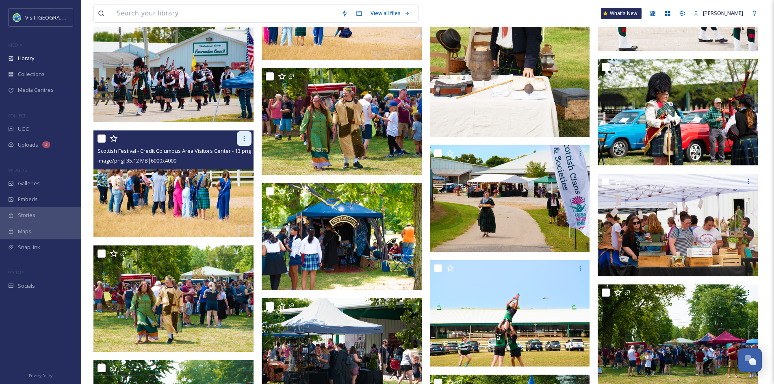
click at [245, 142] on icon at bounding box center [244, 138] width 7 height 7
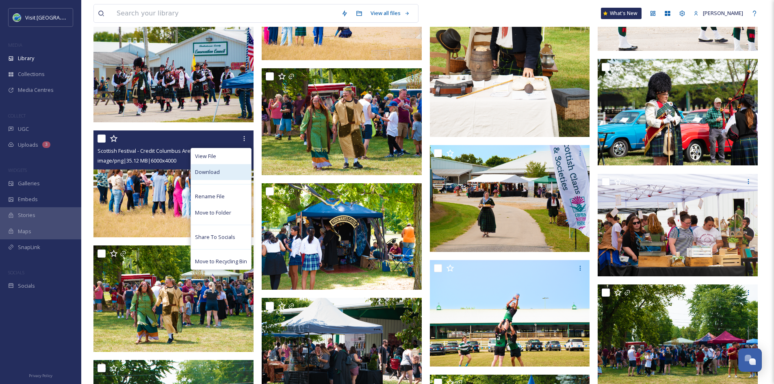
click at [217, 176] on span "Download" at bounding box center [207, 172] width 25 height 8
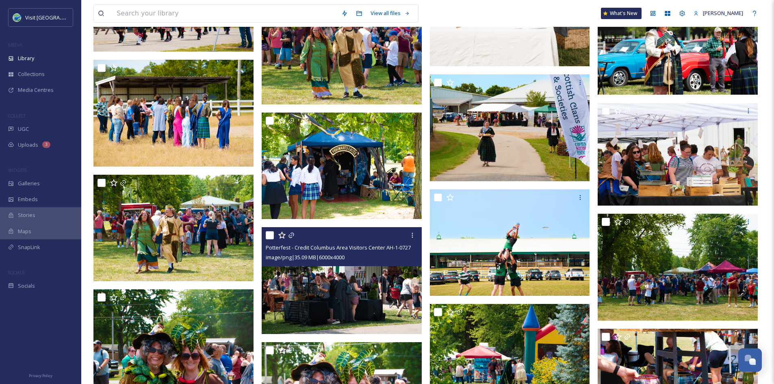
scroll to position [2295, 0]
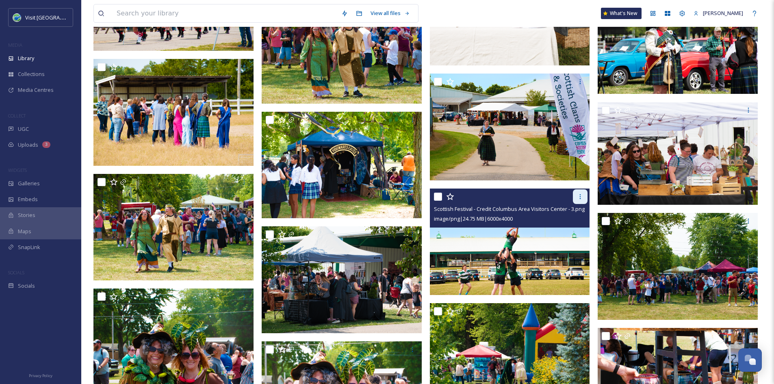
click at [582, 200] on icon at bounding box center [580, 196] width 7 height 7
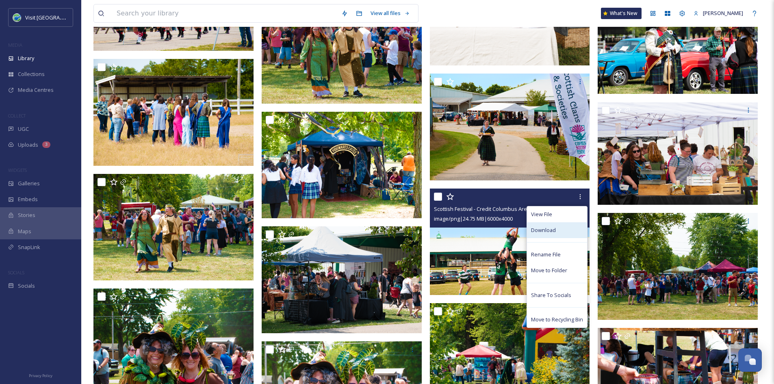
click at [537, 234] on span "Download" at bounding box center [543, 230] width 25 height 8
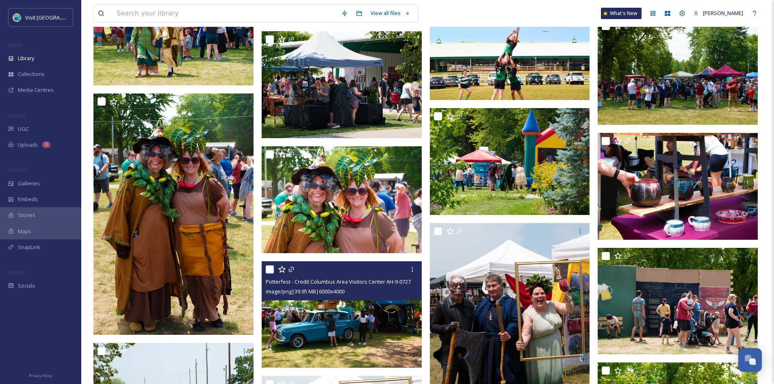
scroll to position [2474, 0]
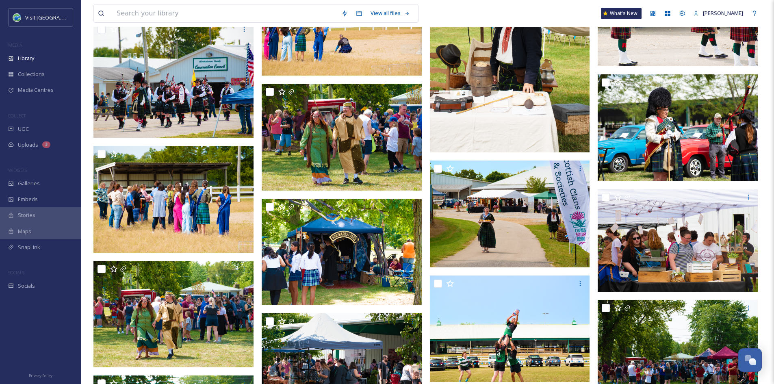
scroll to position [2208, 0]
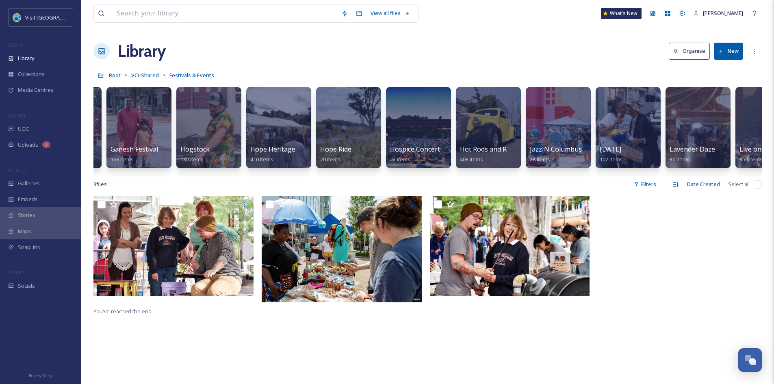
scroll to position [0, 1108]
click at [473, 133] on div at bounding box center [488, 127] width 66 height 83
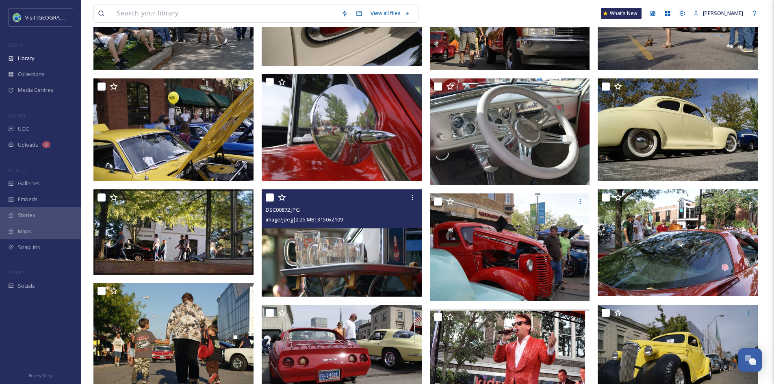
scroll to position [348, 0]
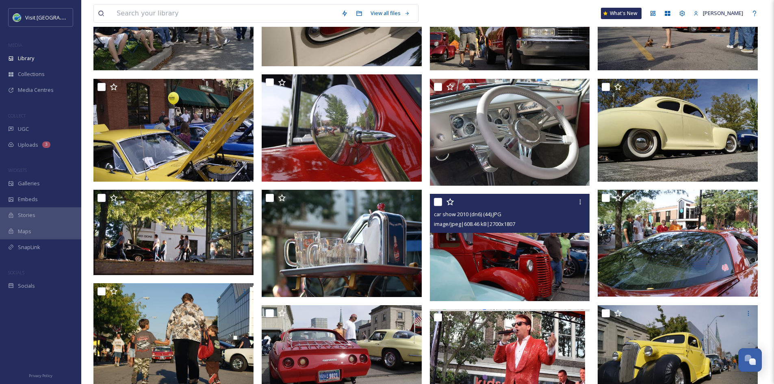
click at [527, 260] on img at bounding box center [510, 247] width 160 height 107
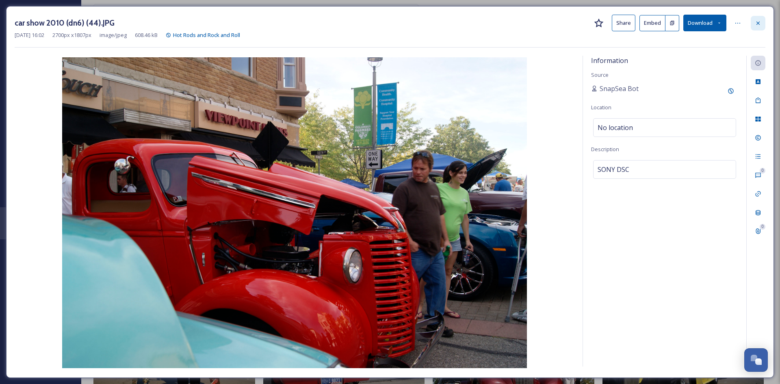
click at [760, 23] on icon at bounding box center [758, 23] width 7 height 7
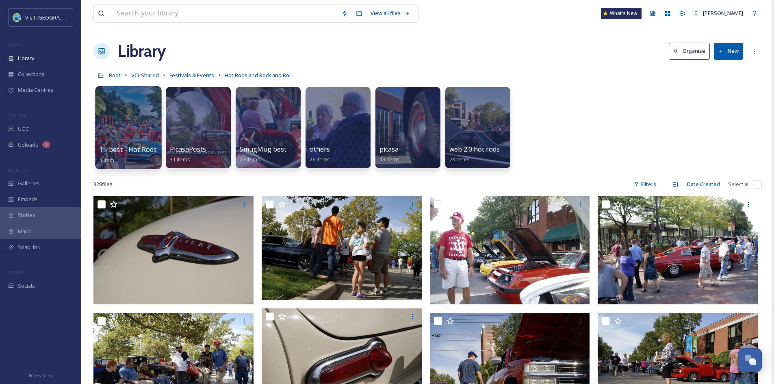
click at [115, 147] on span "1 - best - Hot Rods" at bounding box center [129, 149] width 58 height 9
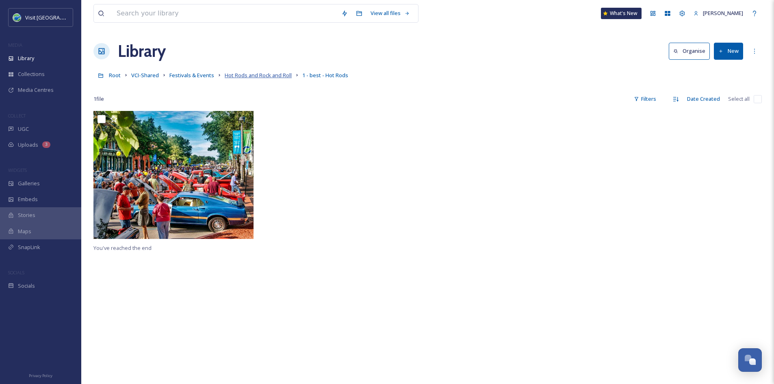
click at [276, 76] on span "Hot Rods and Rock and Roll" at bounding box center [258, 75] width 67 height 7
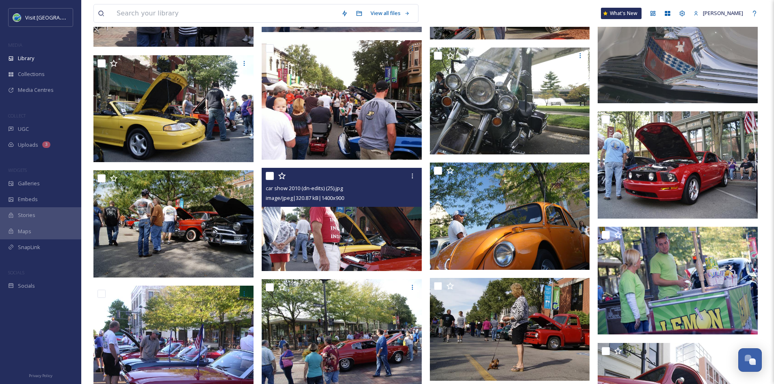
scroll to position [3020, 0]
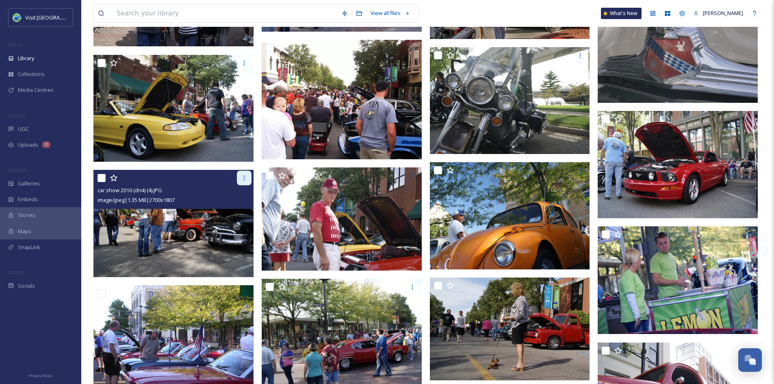
click at [243, 181] on icon at bounding box center [244, 178] width 7 height 7
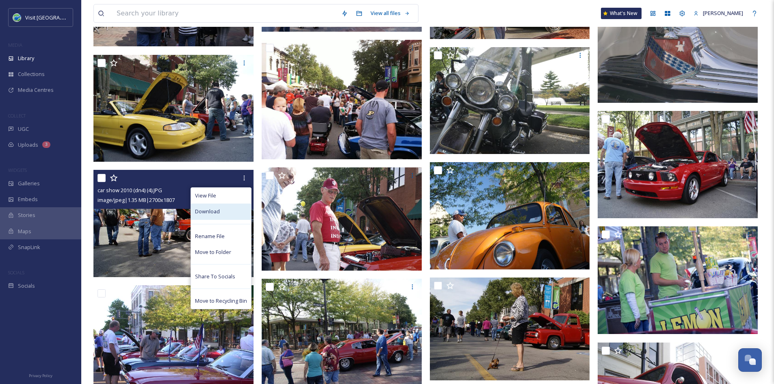
click at [230, 212] on div "Download" at bounding box center [221, 212] width 60 height 16
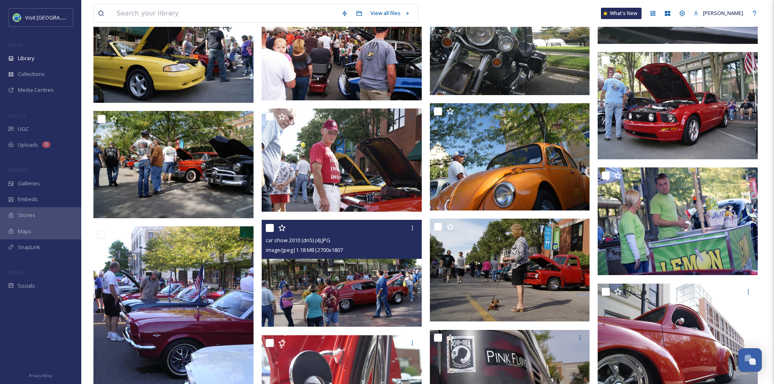
scroll to position [3079, 0]
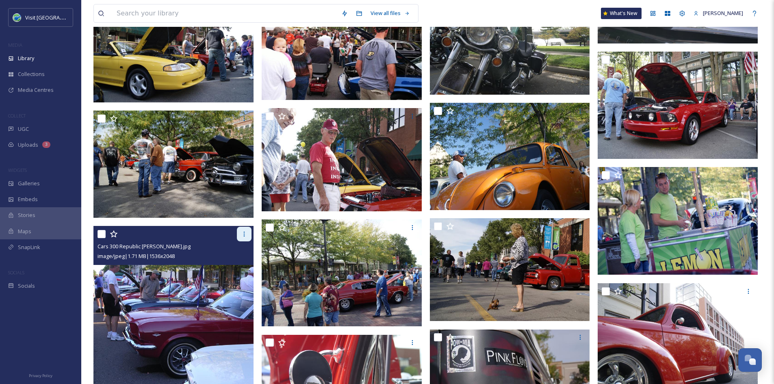
click at [240, 233] on div at bounding box center [244, 234] width 15 height 15
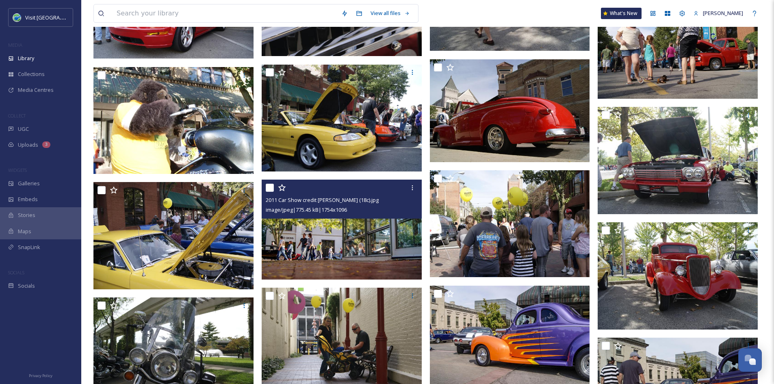
scroll to position [4042, 0]
